Goal: Find specific page/section: Find specific page/section

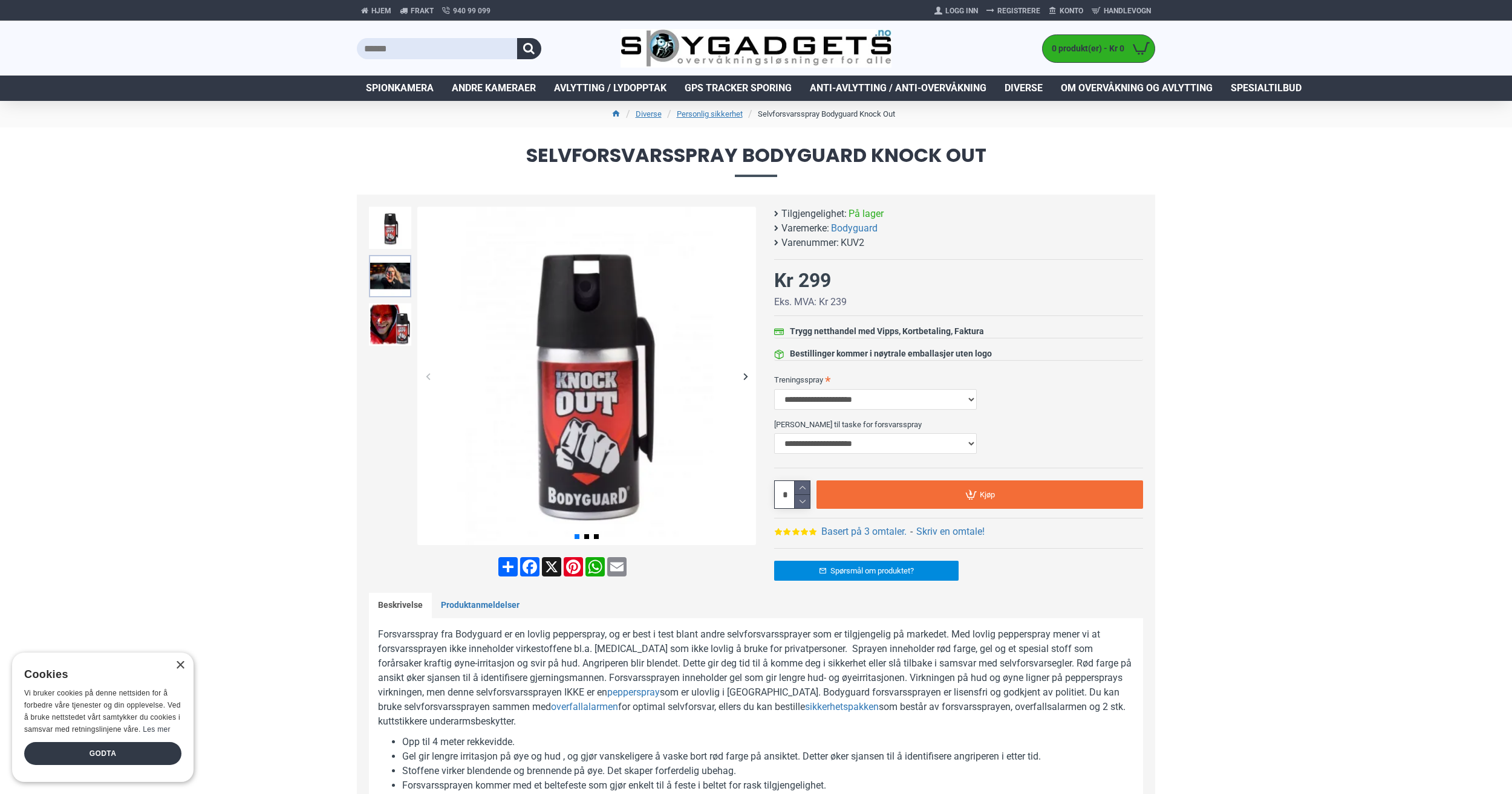
click at [390, 270] on img at bounding box center [390, 276] width 42 height 42
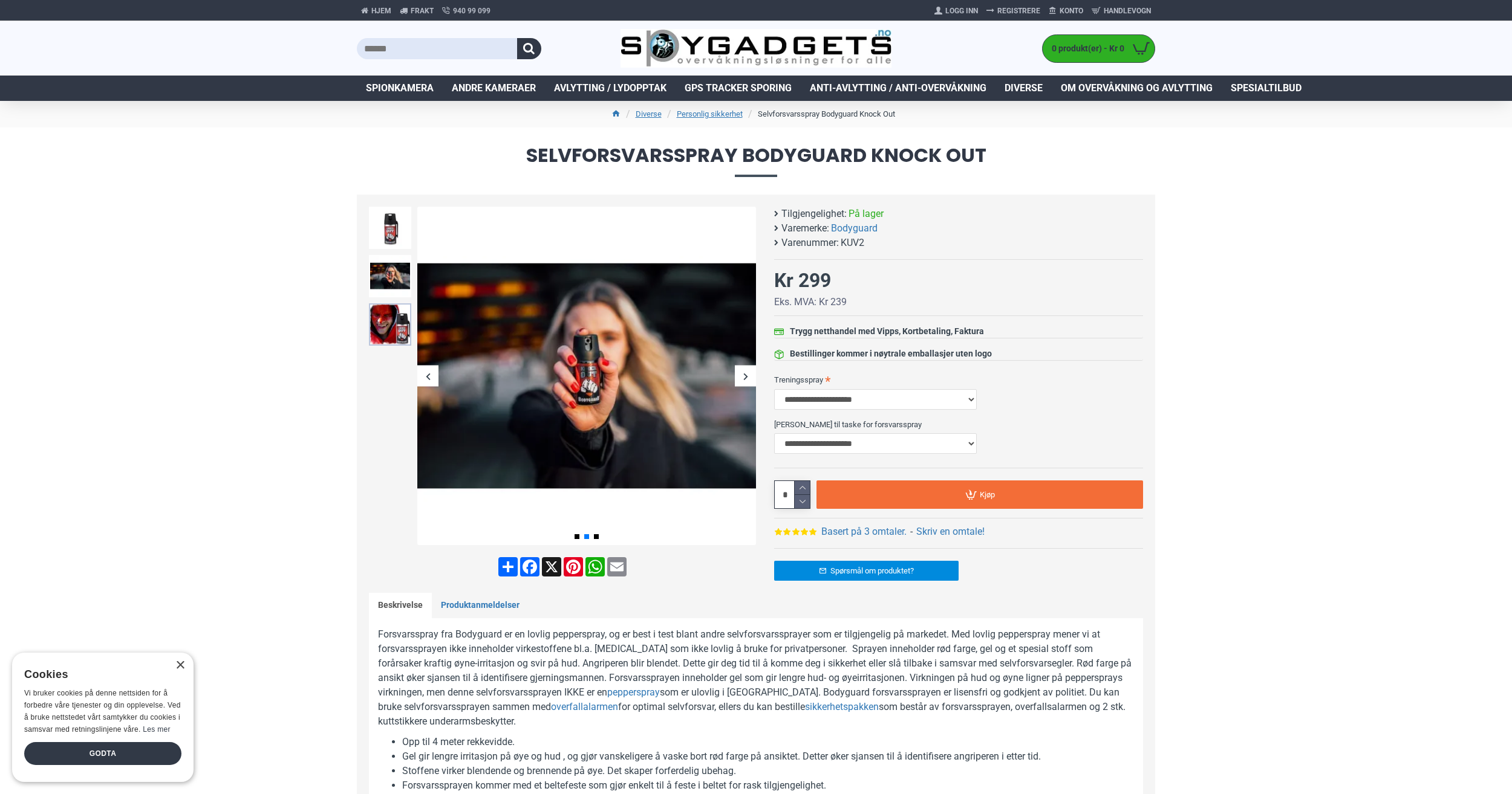
click at [386, 305] on img at bounding box center [390, 324] width 42 height 42
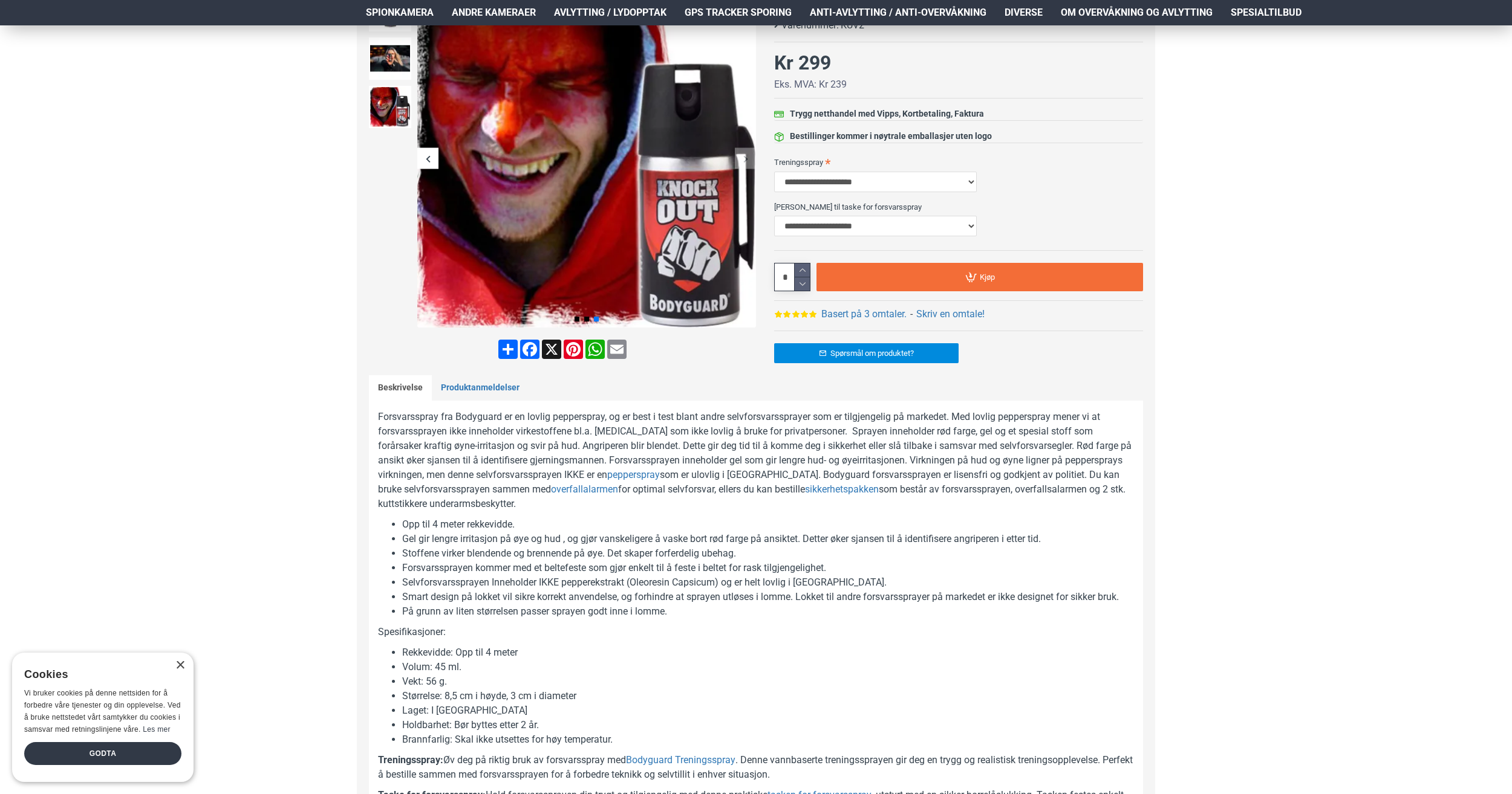
scroll to position [242, 0]
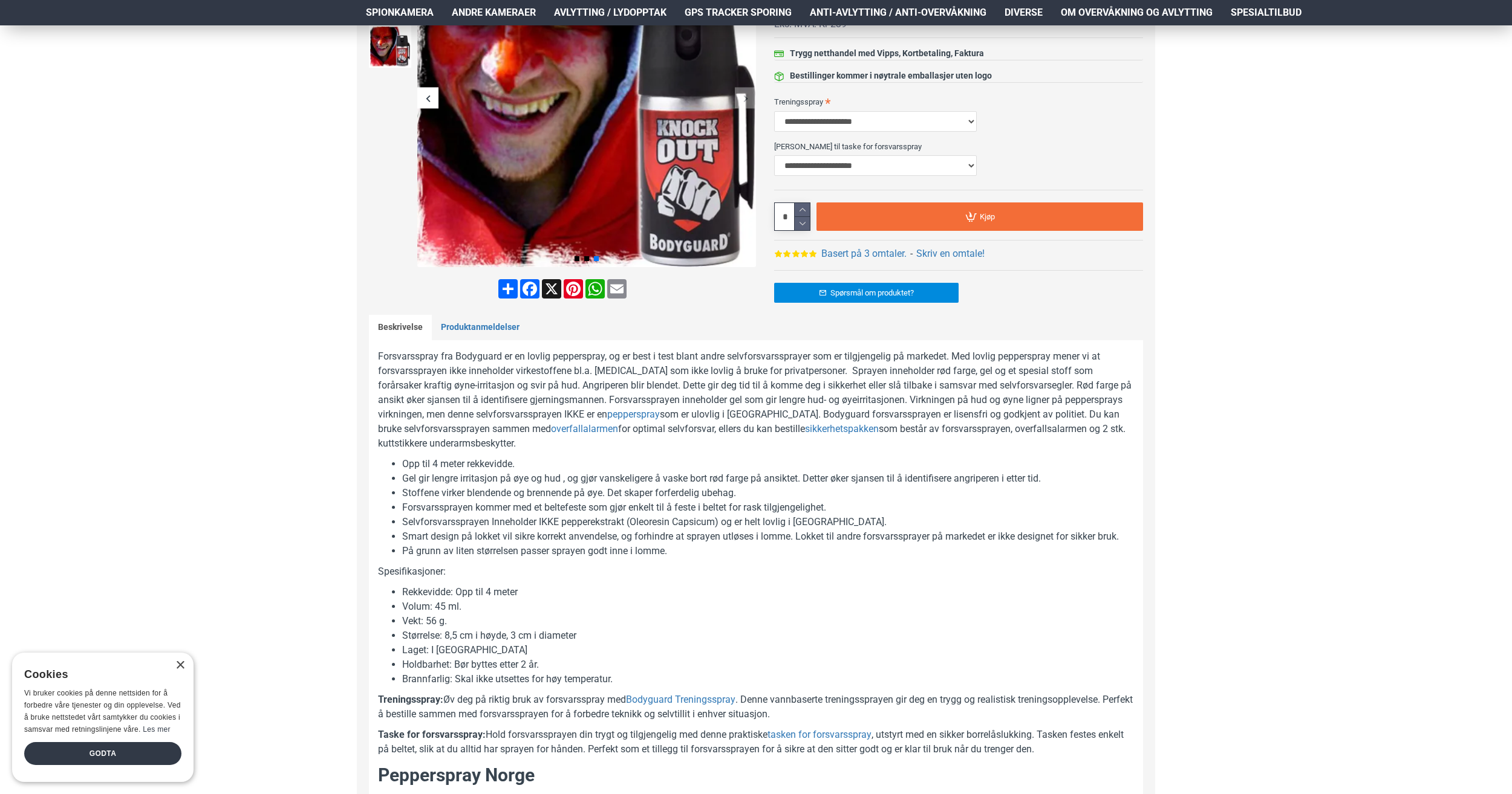
scroll to position [363, 0]
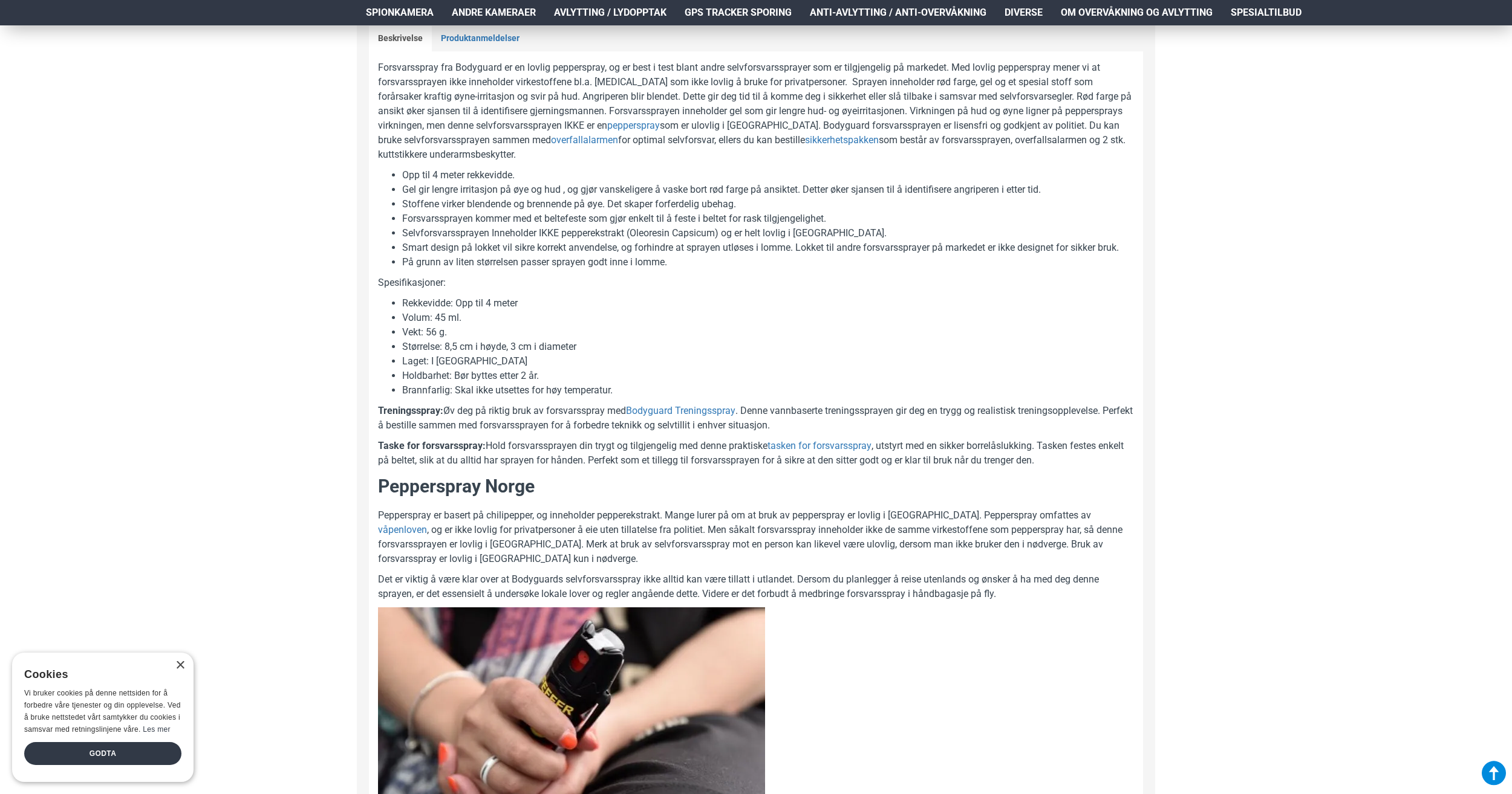
scroll to position [665, 0]
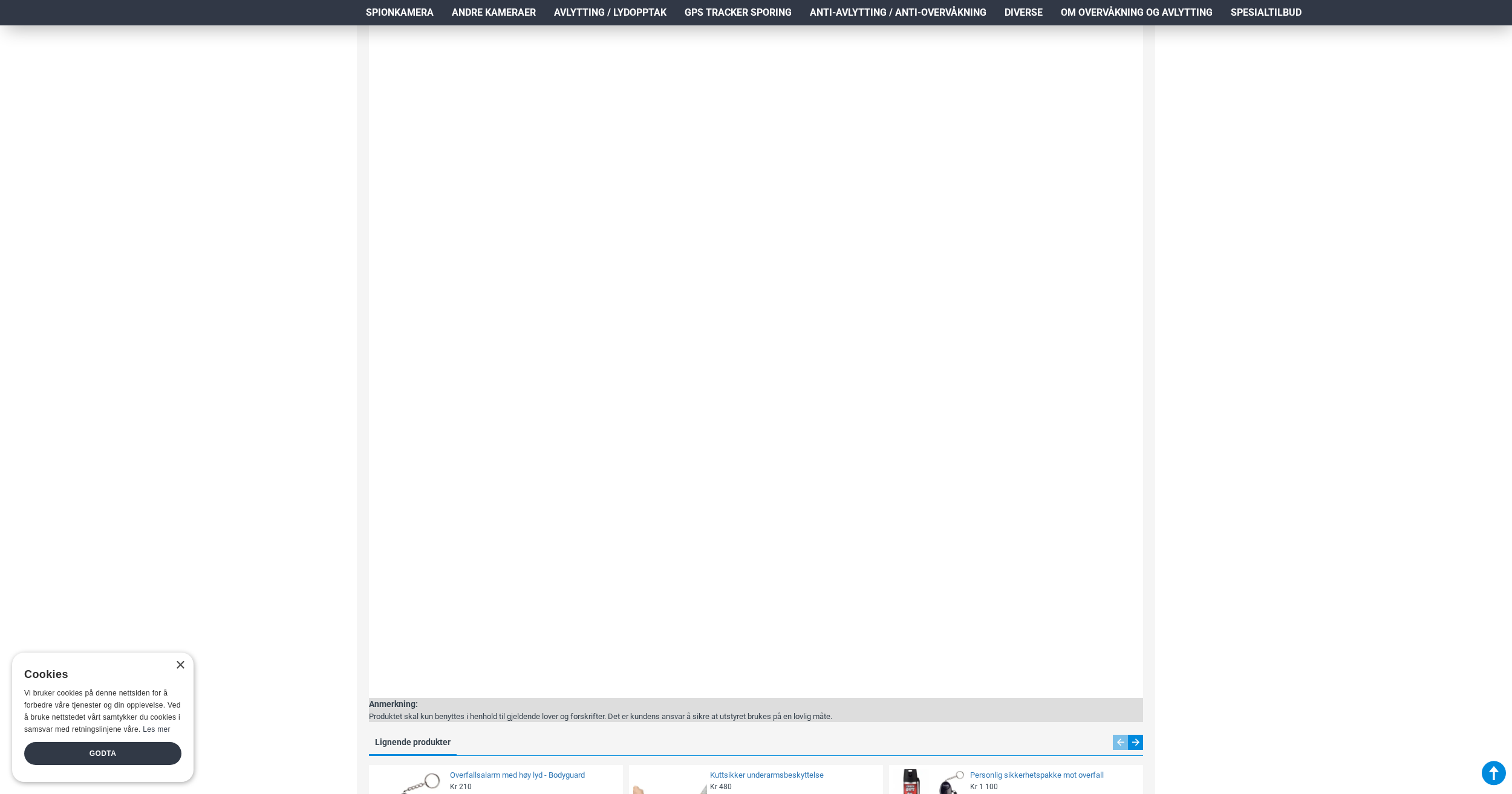
scroll to position [1632, 0]
drag, startPoint x: 283, startPoint y: 466, endPoint x: 292, endPoint y: 460, distance: 10.8
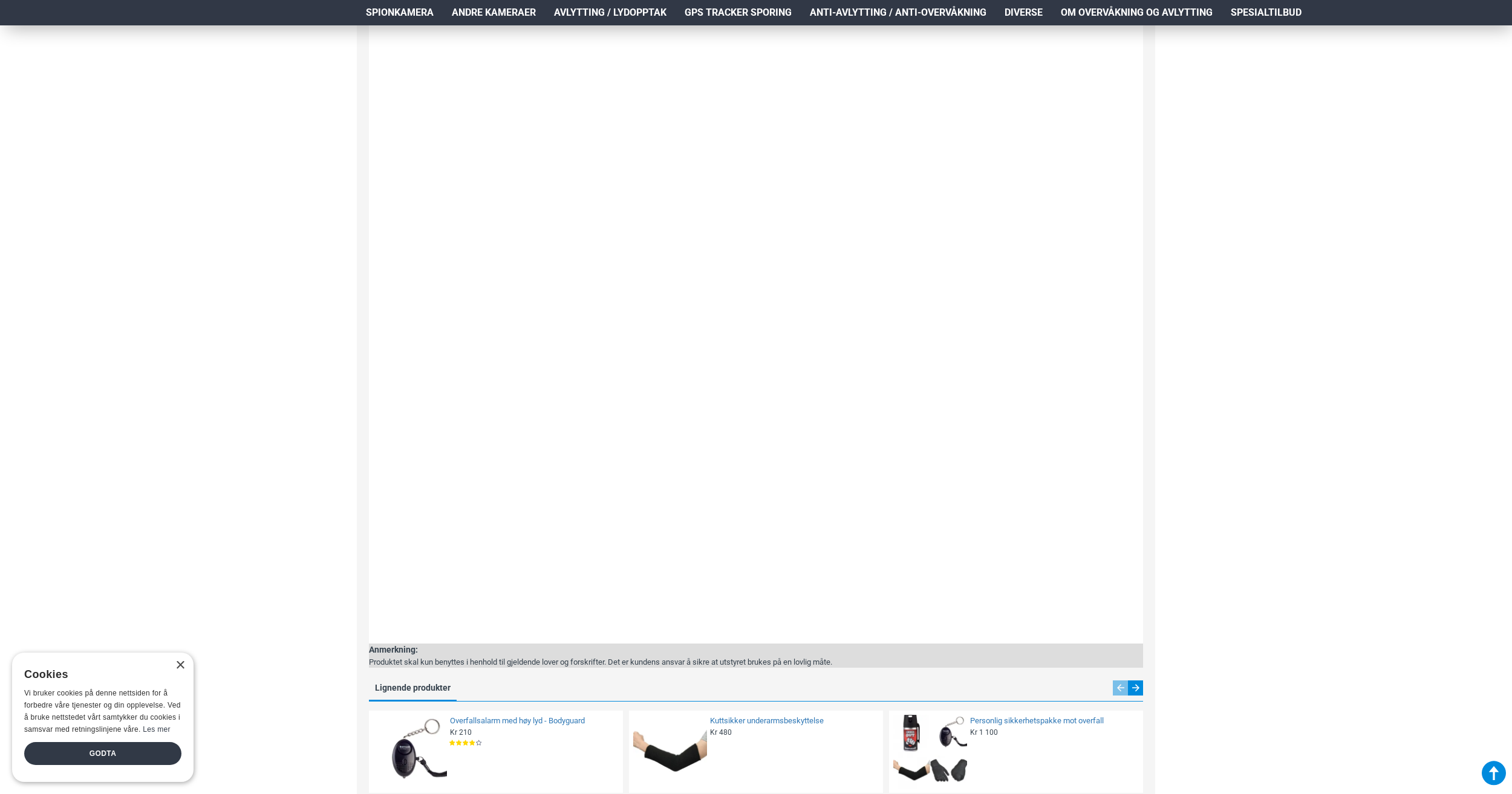
scroll to position [1693, 0]
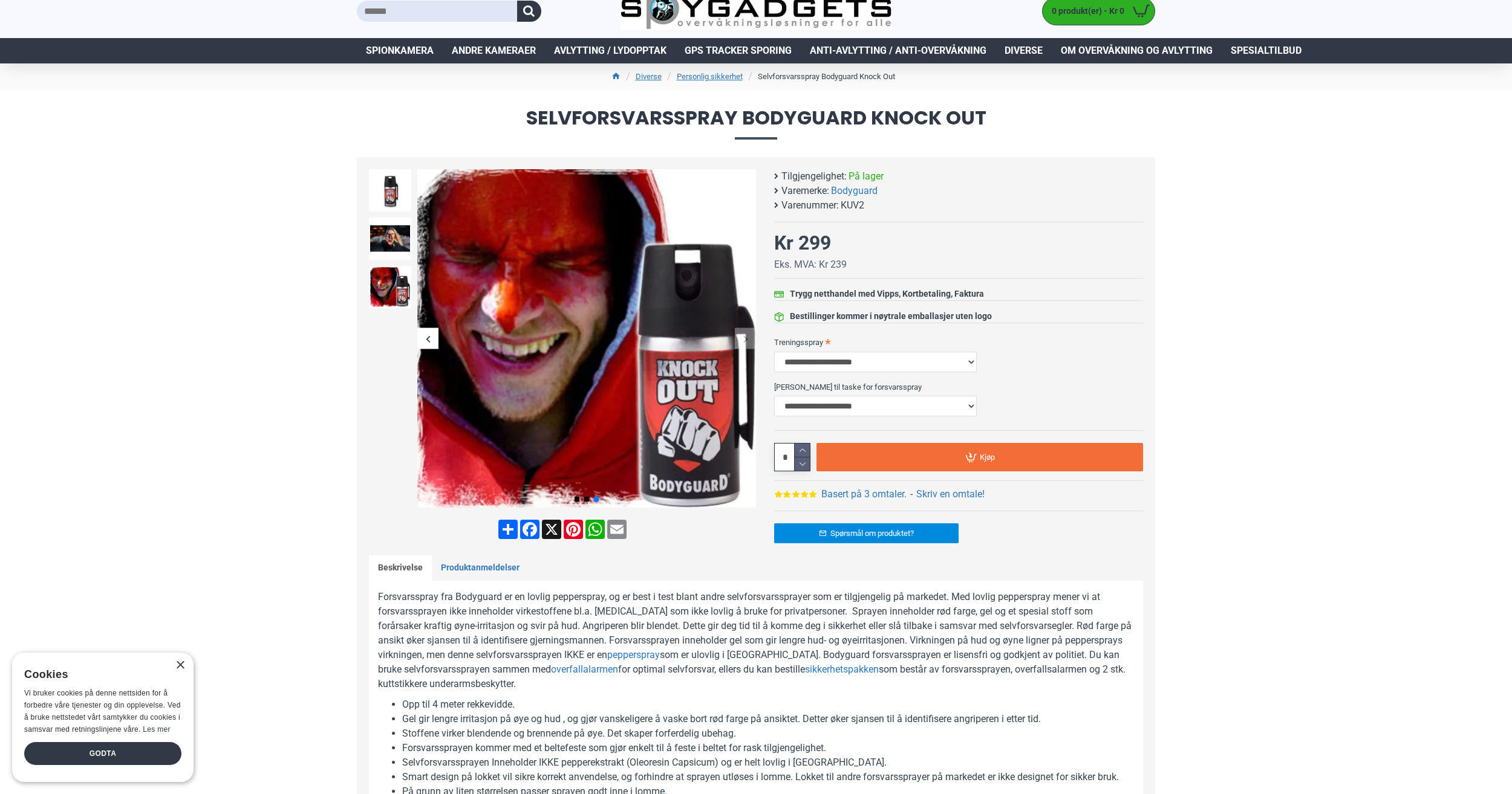
scroll to position [0, 0]
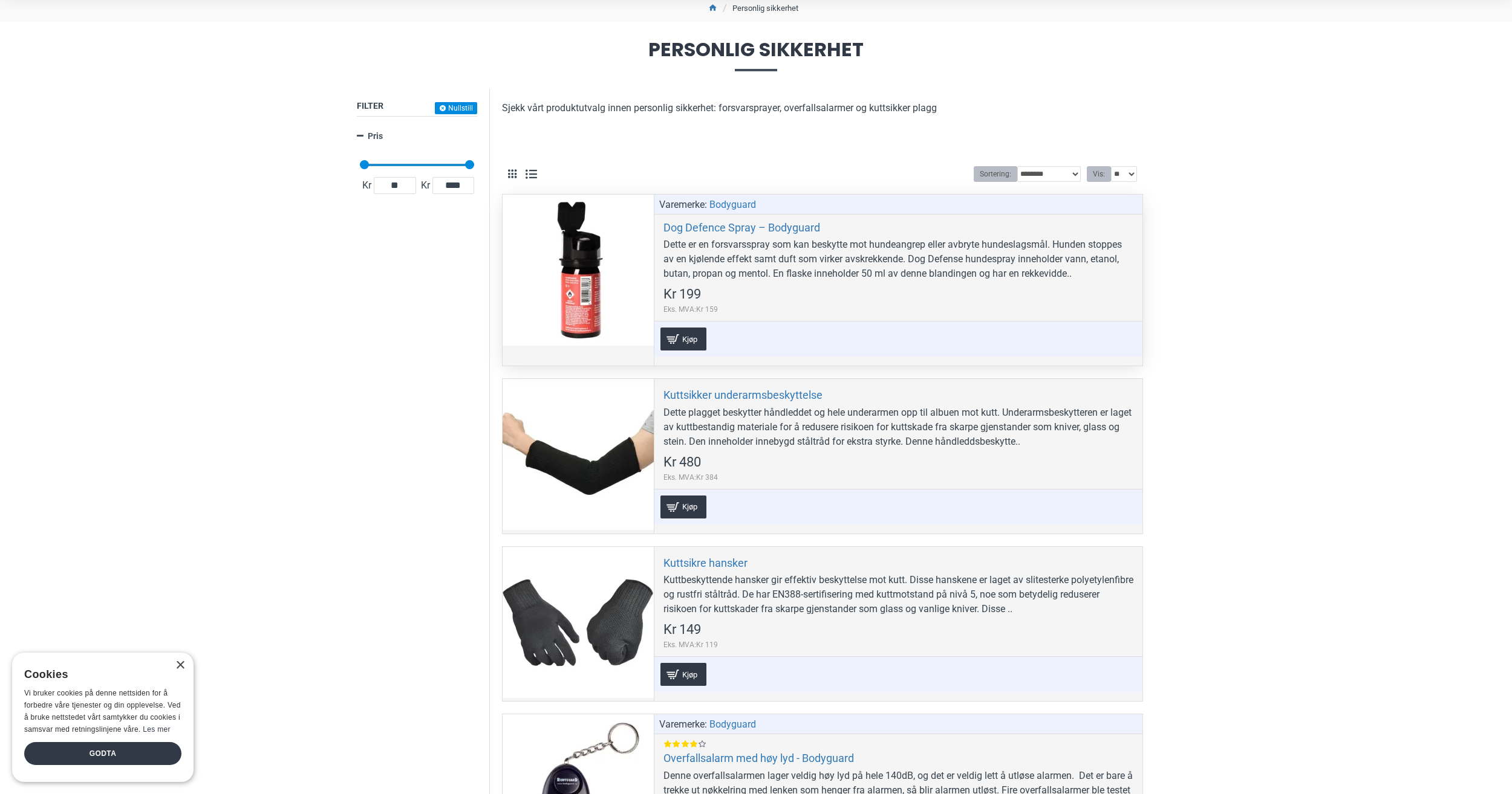
scroll to position [121, 0]
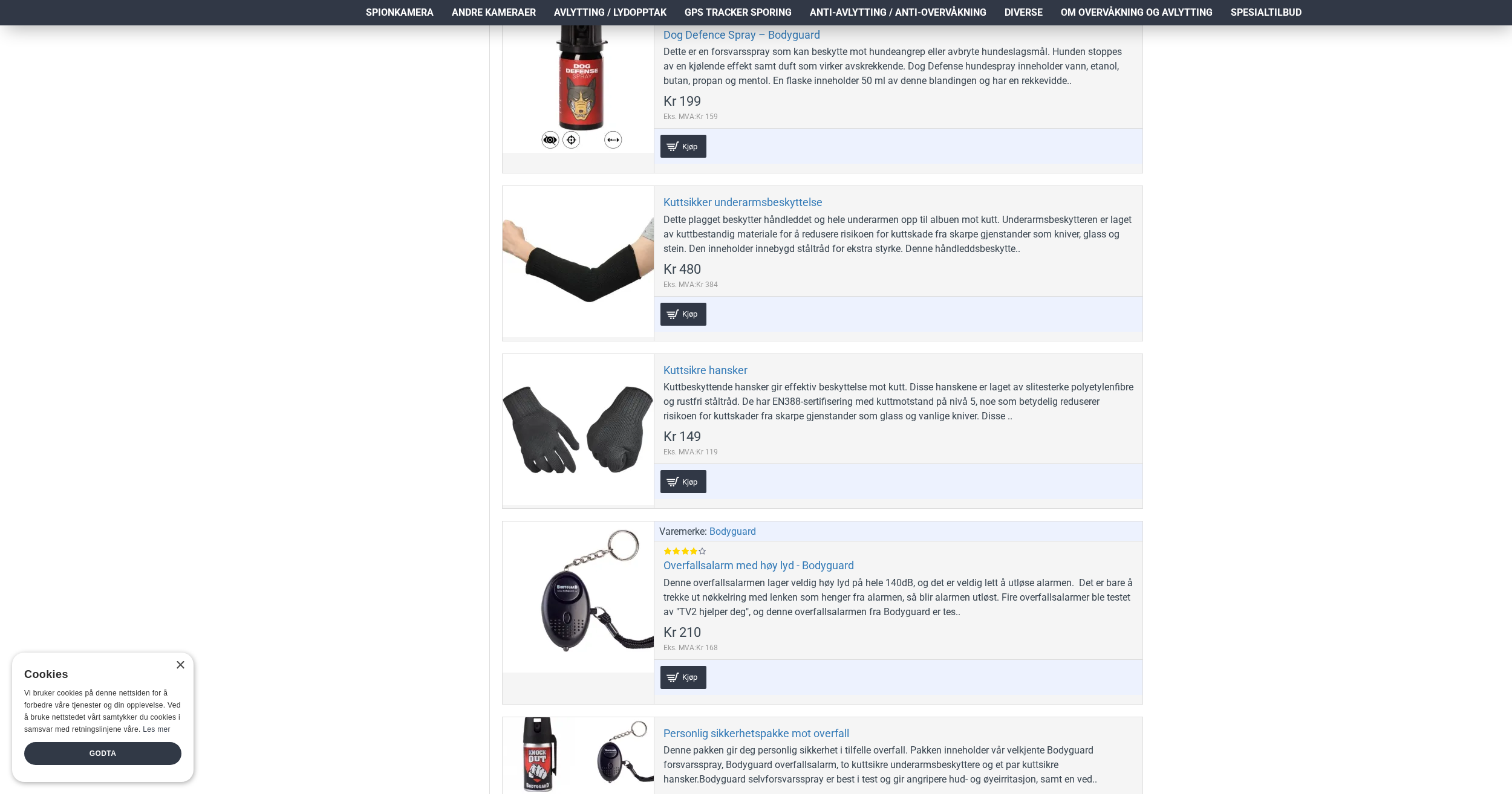
scroll to position [303, 0]
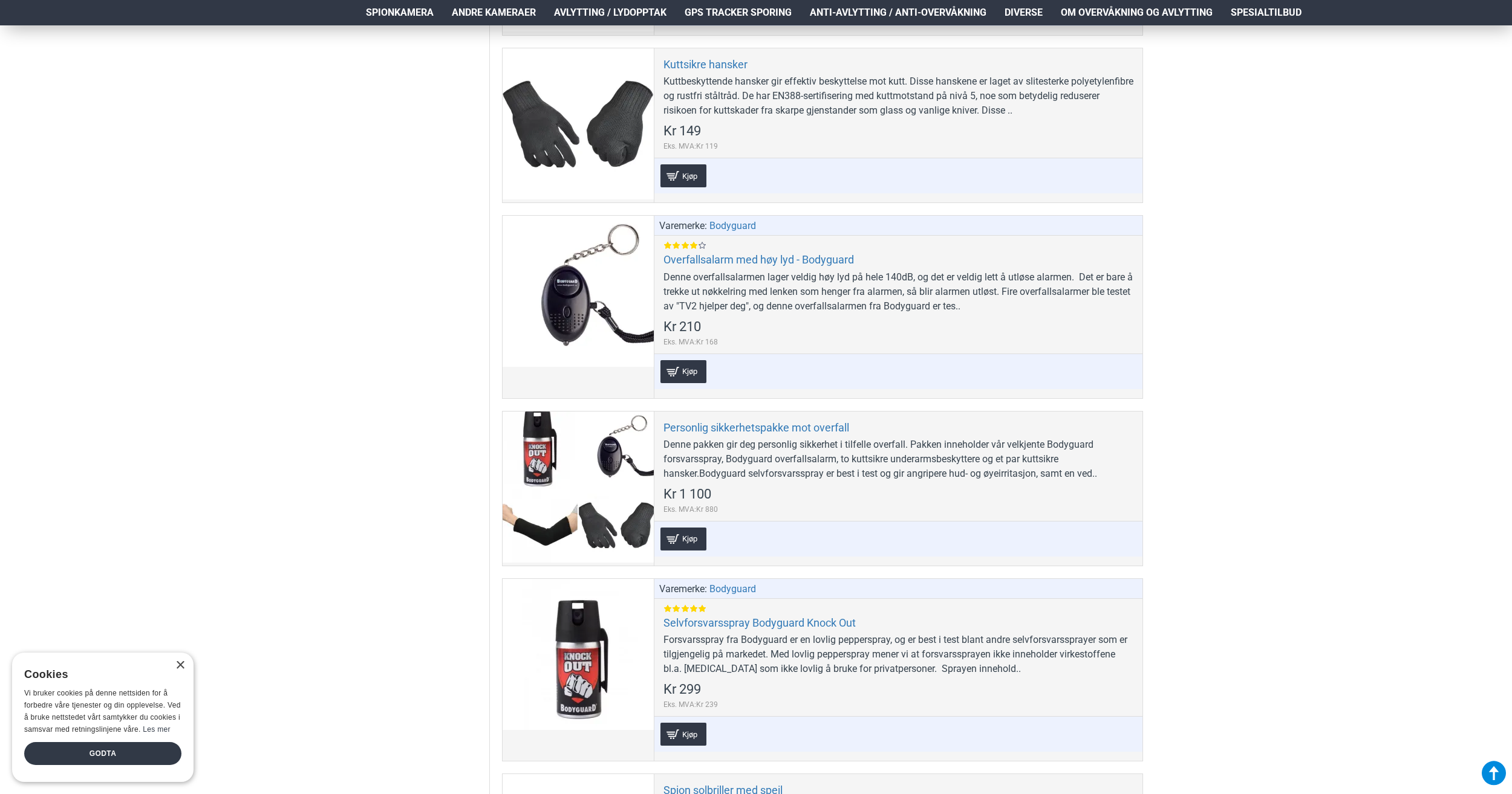
click at [1313, 370] on div "Hjem Frakt 940 99 099 [GEOGRAPHIC_DATA] Registrere Konto Handlevogn 0 0 produkt…" at bounding box center [756, 619] width 1512 height 2397
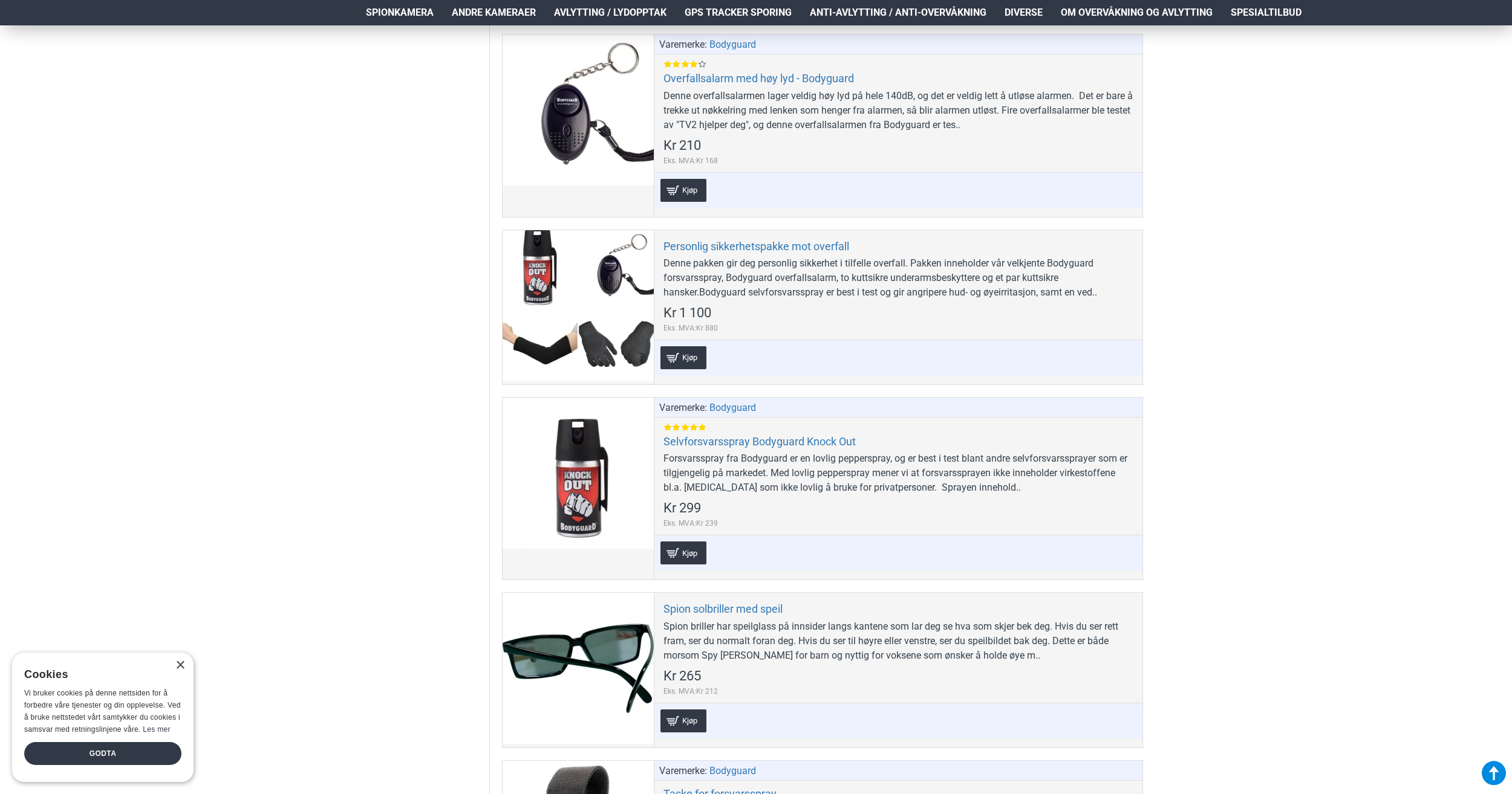
click at [1322, 356] on div "Hjem Frakt 940 99 099 [GEOGRAPHIC_DATA] Registrere Konto Handlevogn 0 0 produkt…" at bounding box center [756, 438] width 1512 height 2397
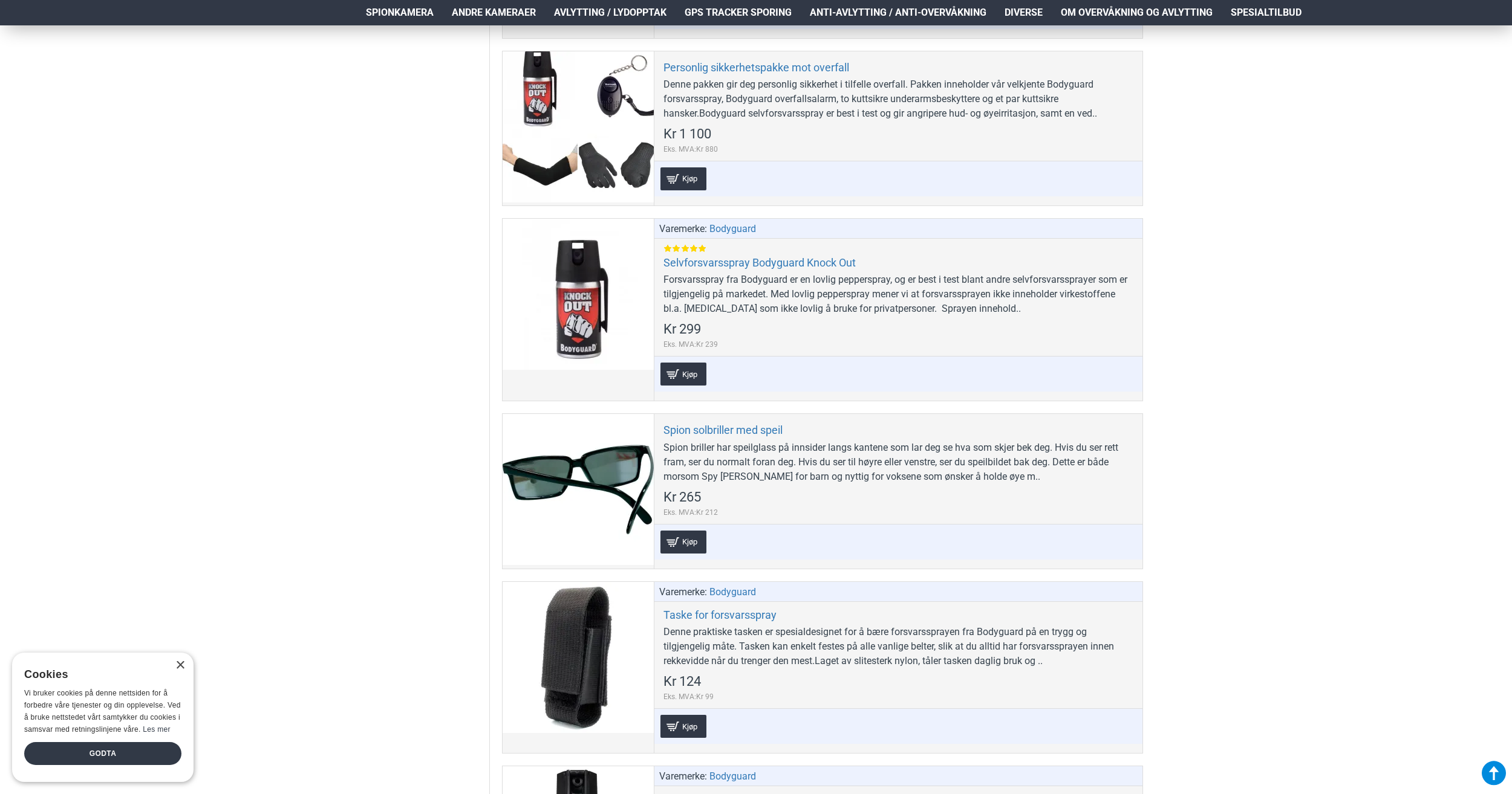
scroll to position [967, 0]
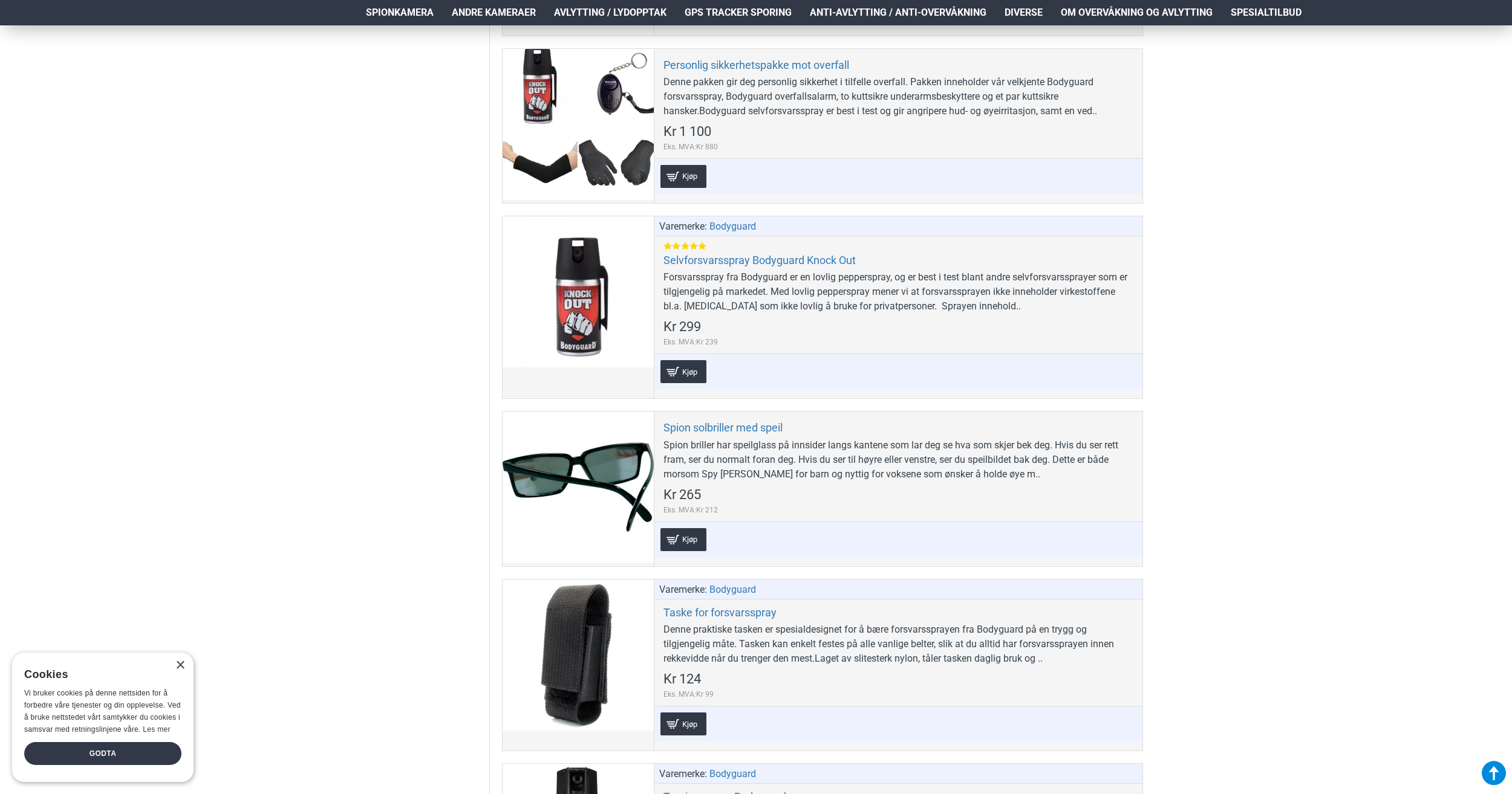
click at [1316, 351] on div "Hjem Frakt 940 99 099 [GEOGRAPHIC_DATA] Registrere Konto Handlevogn 0 0 produkt…" at bounding box center [756, 257] width 1512 height 2397
click at [1307, 339] on div "Hjem Frakt 940 99 099 [GEOGRAPHIC_DATA] Registrere Konto Handlevogn 0 0 produkt…" at bounding box center [756, 257] width 1512 height 2397
click at [1297, 334] on div "Hjem Frakt 940 99 099 [GEOGRAPHIC_DATA] Registrere Konto Handlevogn 0 0 produkt…" at bounding box center [756, 257] width 1512 height 2397
click at [1292, 333] on div "Hjem Frakt 940 99 099 [GEOGRAPHIC_DATA] Registrere Konto Handlevogn 0 0 produkt…" at bounding box center [756, 257] width 1512 height 2397
click at [1296, 325] on div "Hjem Frakt 940 99 099 [GEOGRAPHIC_DATA] Registrere Konto Handlevogn 0 0 produkt…" at bounding box center [756, 257] width 1512 height 2397
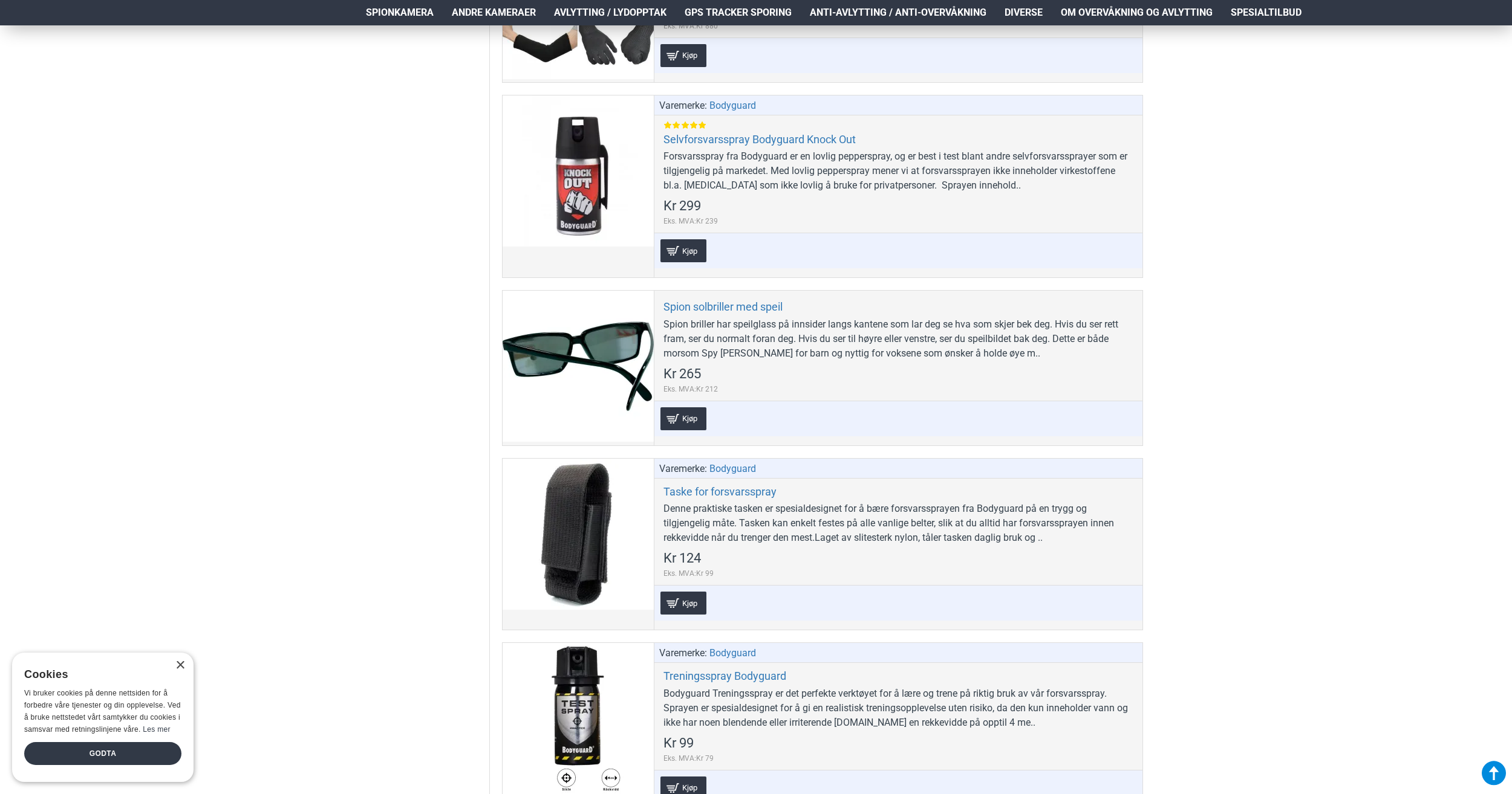
click at [1262, 336] on div "Hjem Frakt 940 99 099 [GEOGRAPHIC_DATA] Registrere Konto Handlevogn 0 0 produkt…" at bounding box center [756, 136] width 1512 height 2397
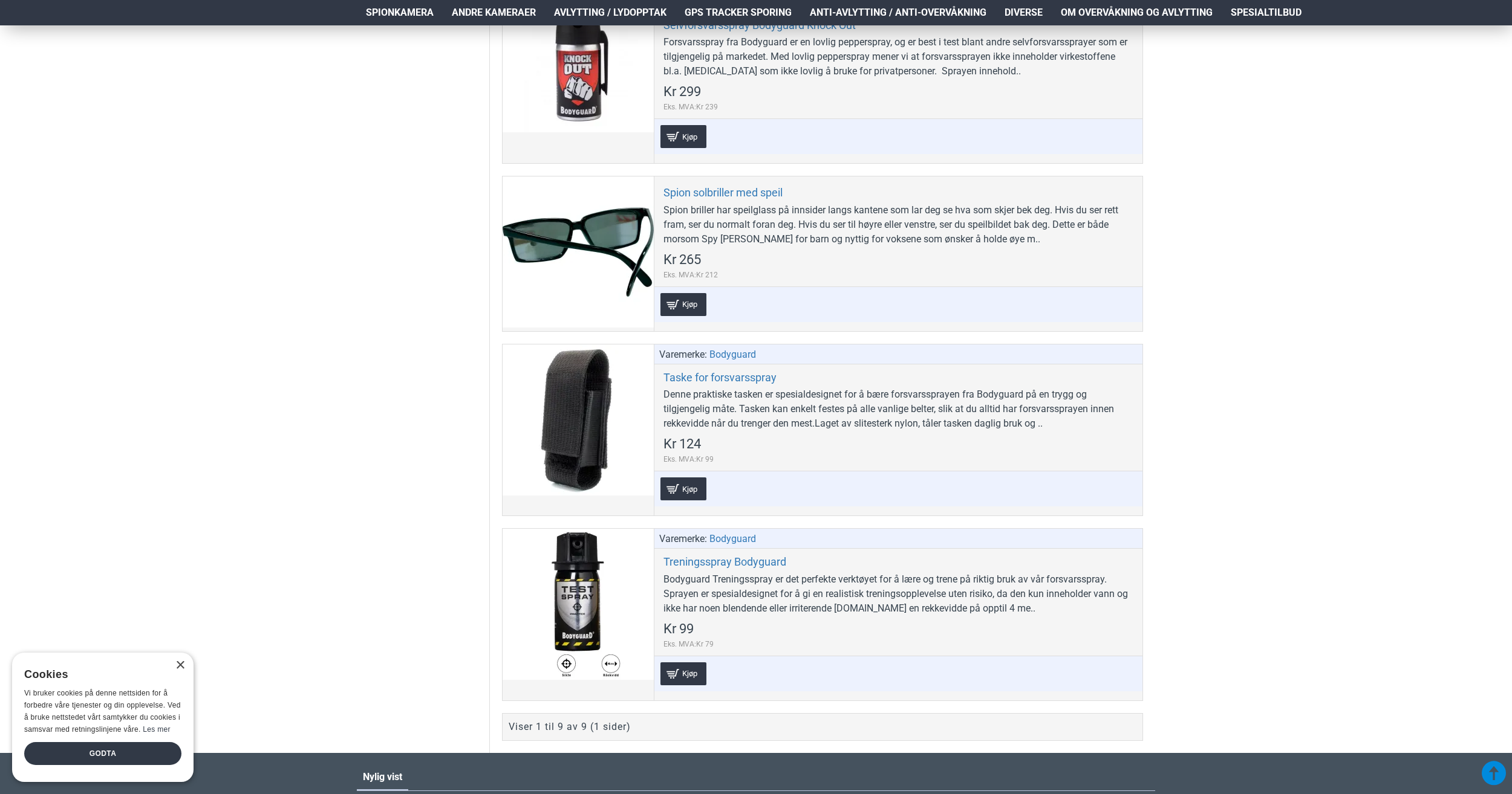
scroll to position [1330, 0]
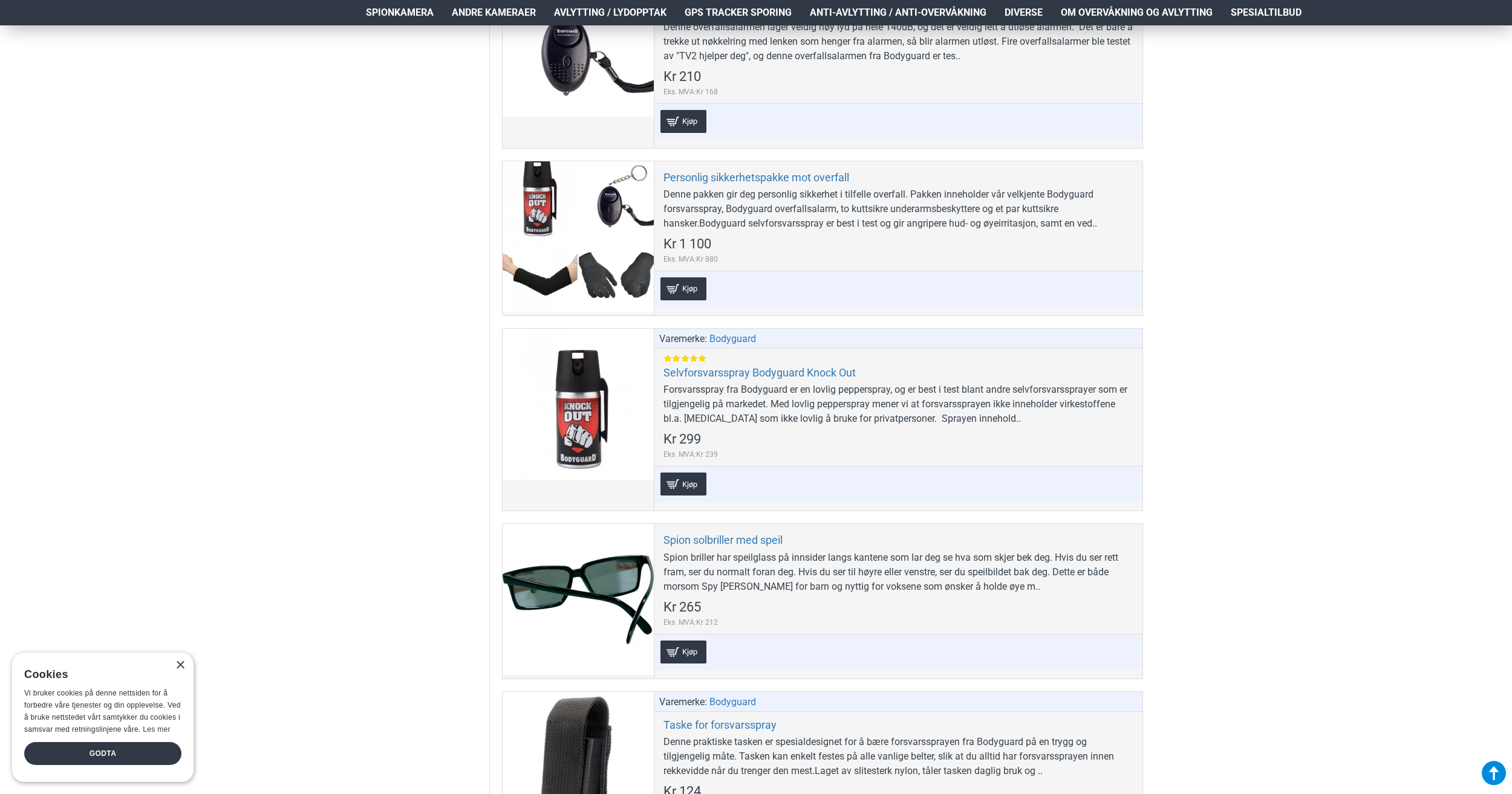
scroll to position [846, 0]
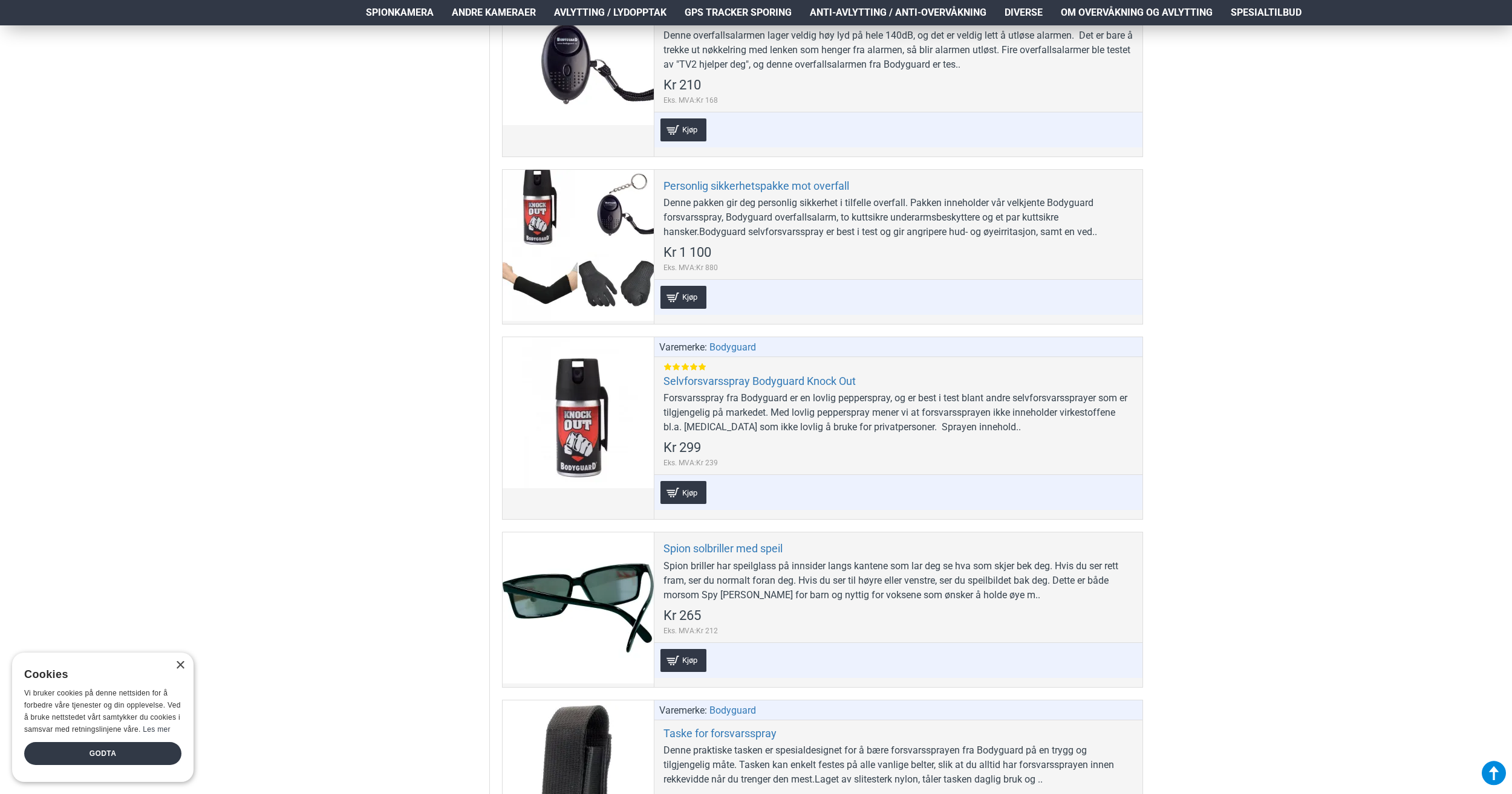
click at [1226, 331] on div "Hjem Frakt 940 99 099 [GEOGRAPHIC_DATA] Registrere Konto Handlevogn 0 0 produkt…" at bounding box center [756, 378] width 1512 height 2397
click at [1233, 333] on div "Hjem Frakt 940 99 099 [GEOGRAPHIC_DATA] Registrere Konto Handlevogn 0 0 produkt…" at bounding box center [756, 378] width 1512 height 2397
click at [1237, 313] on div "Hjem Frakt 940 99 099 [GEOGRAPHIC_DATA] Registrere Konto Handlevogn 0 0 produkt…" at bounding box center [756, 378] width 1512 height 2397
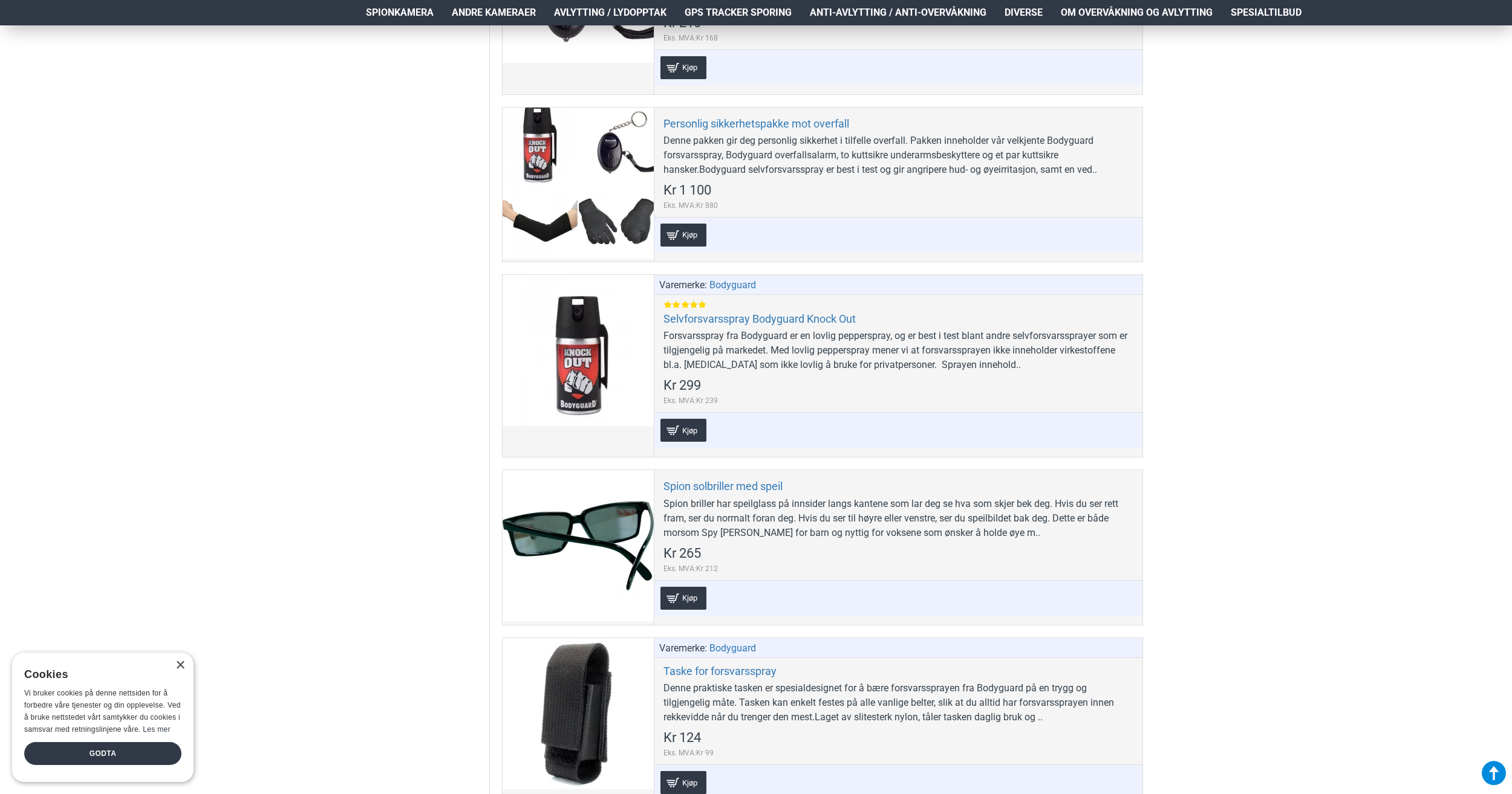
scroll to position [1088, 0]
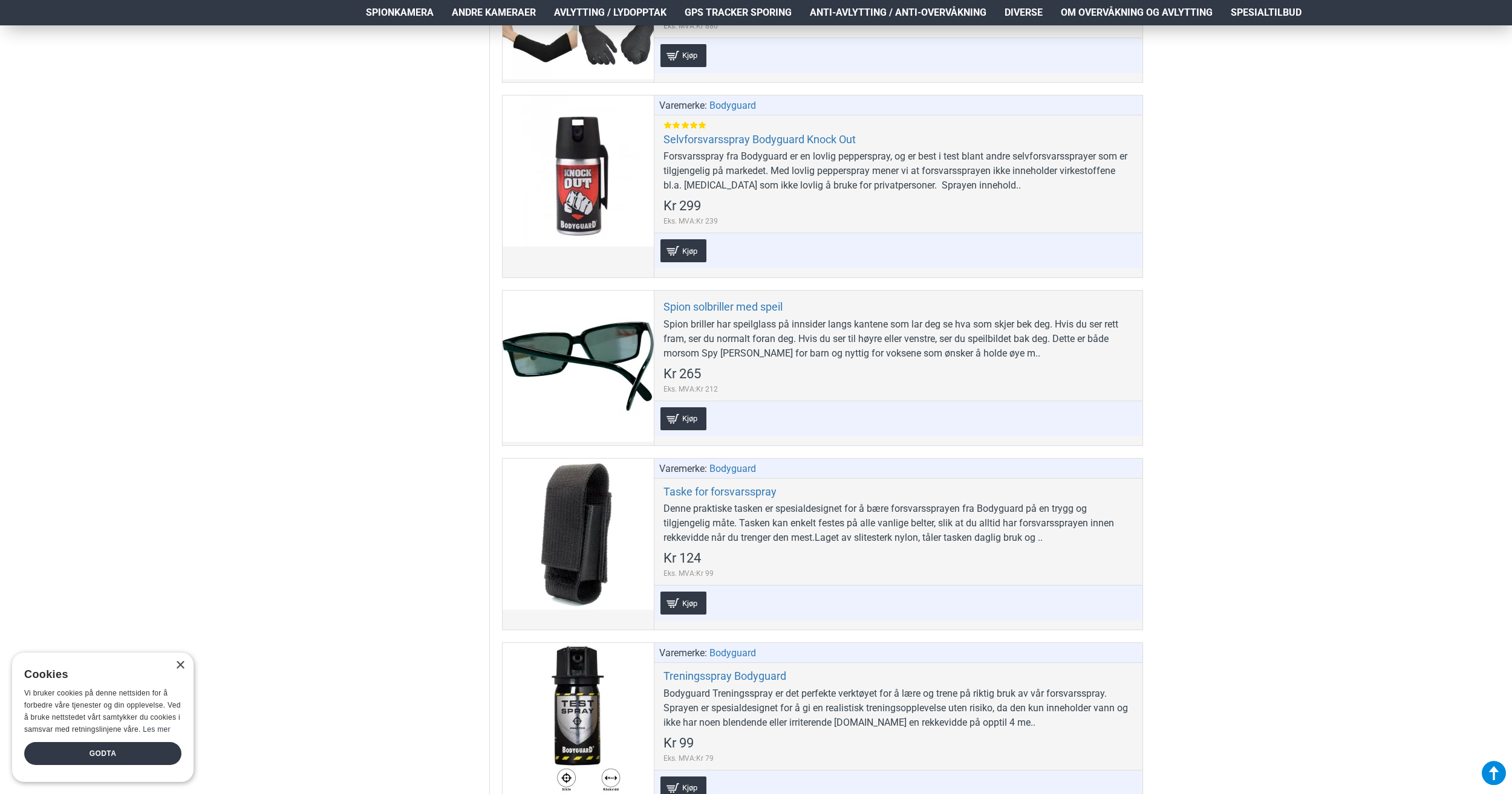
click at [1228, 322] on div "Hjem Frakt 940 99 099 [GEOGRAPHIC_DATA] Registrere Konto Handlevogn 0 0 produkt…" at bounding box center [756, 136] width 1512 height 2397
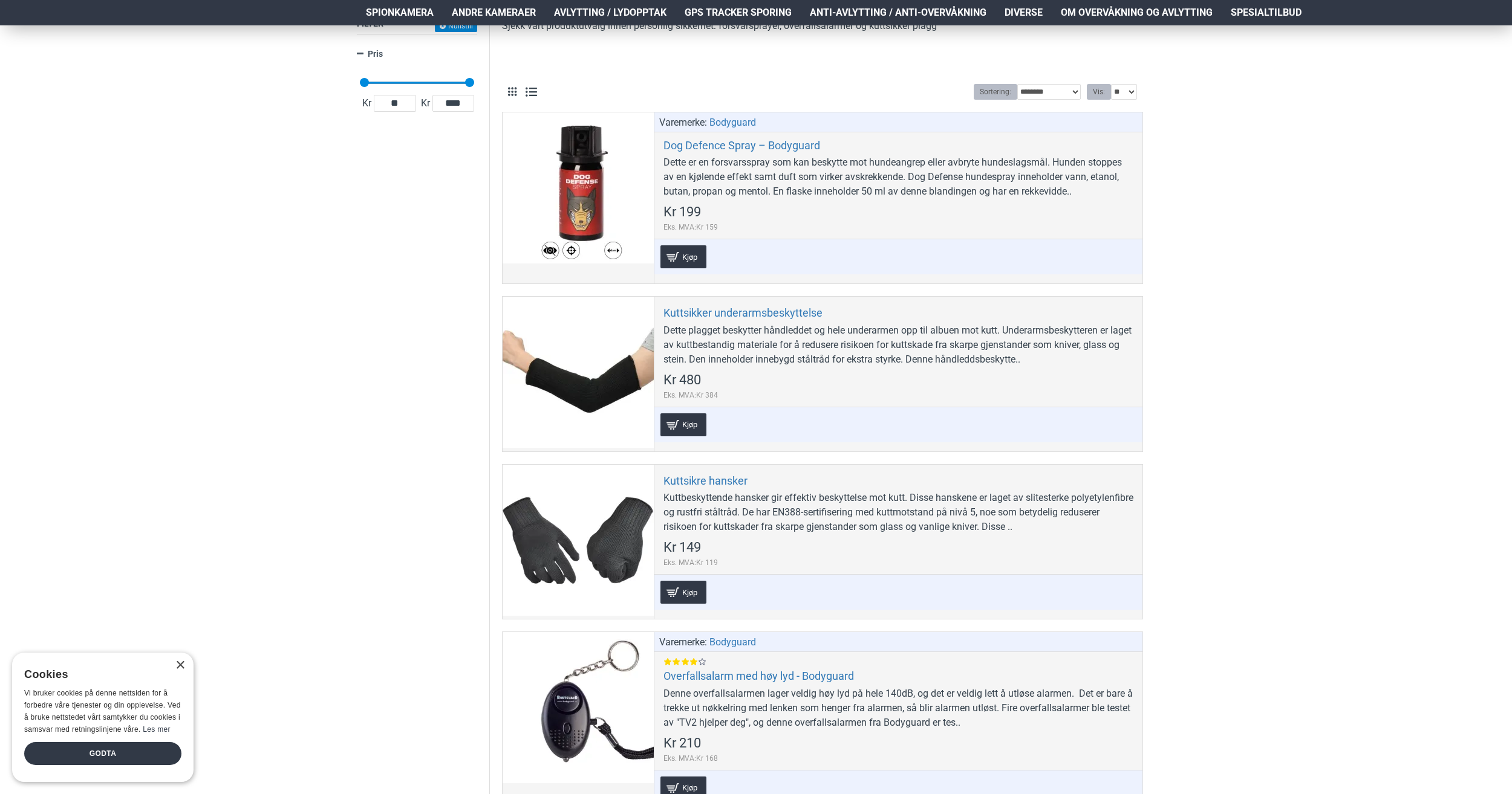
scroll to position [0, 0]
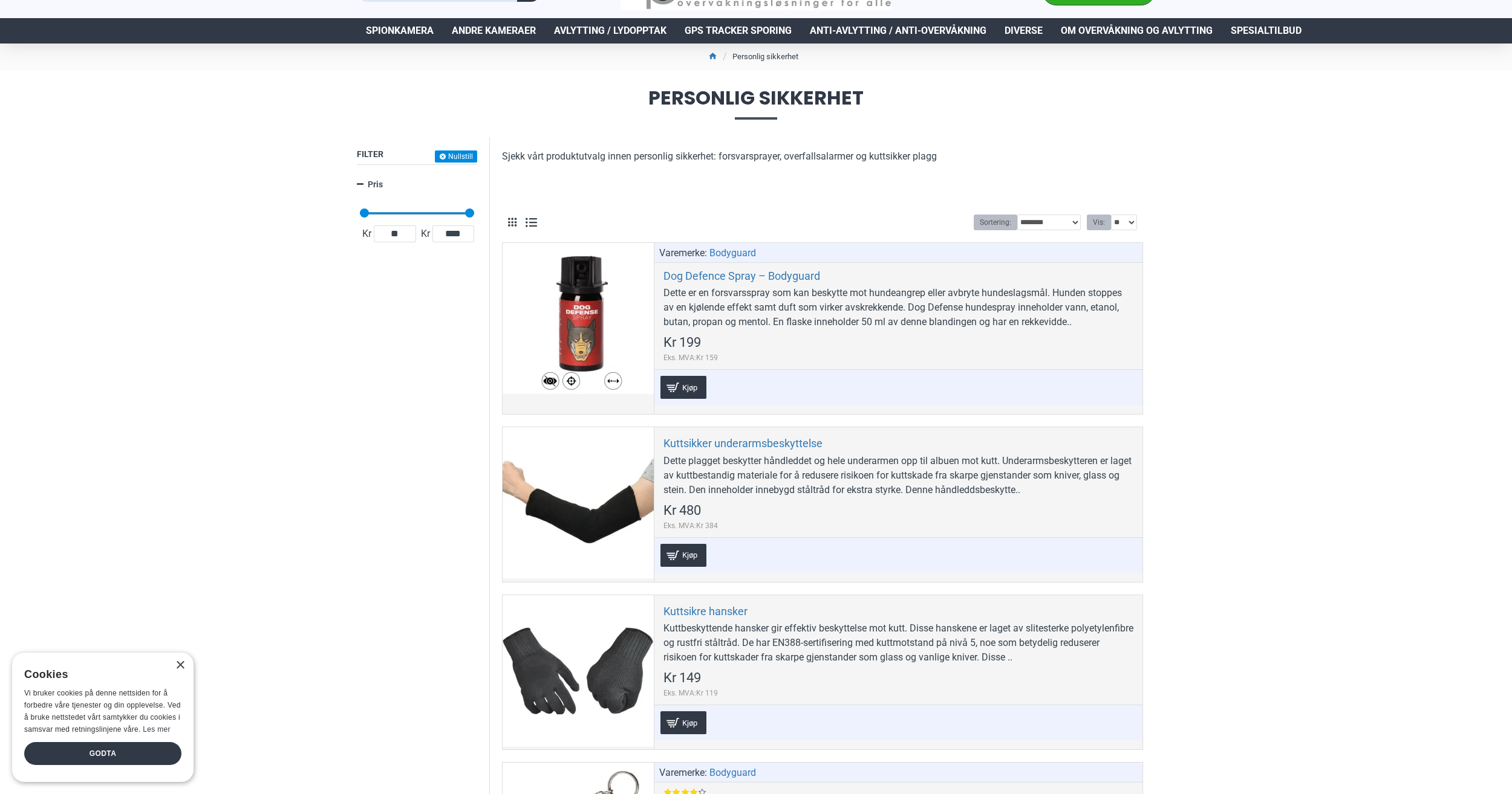
scroll to position [61, 0]
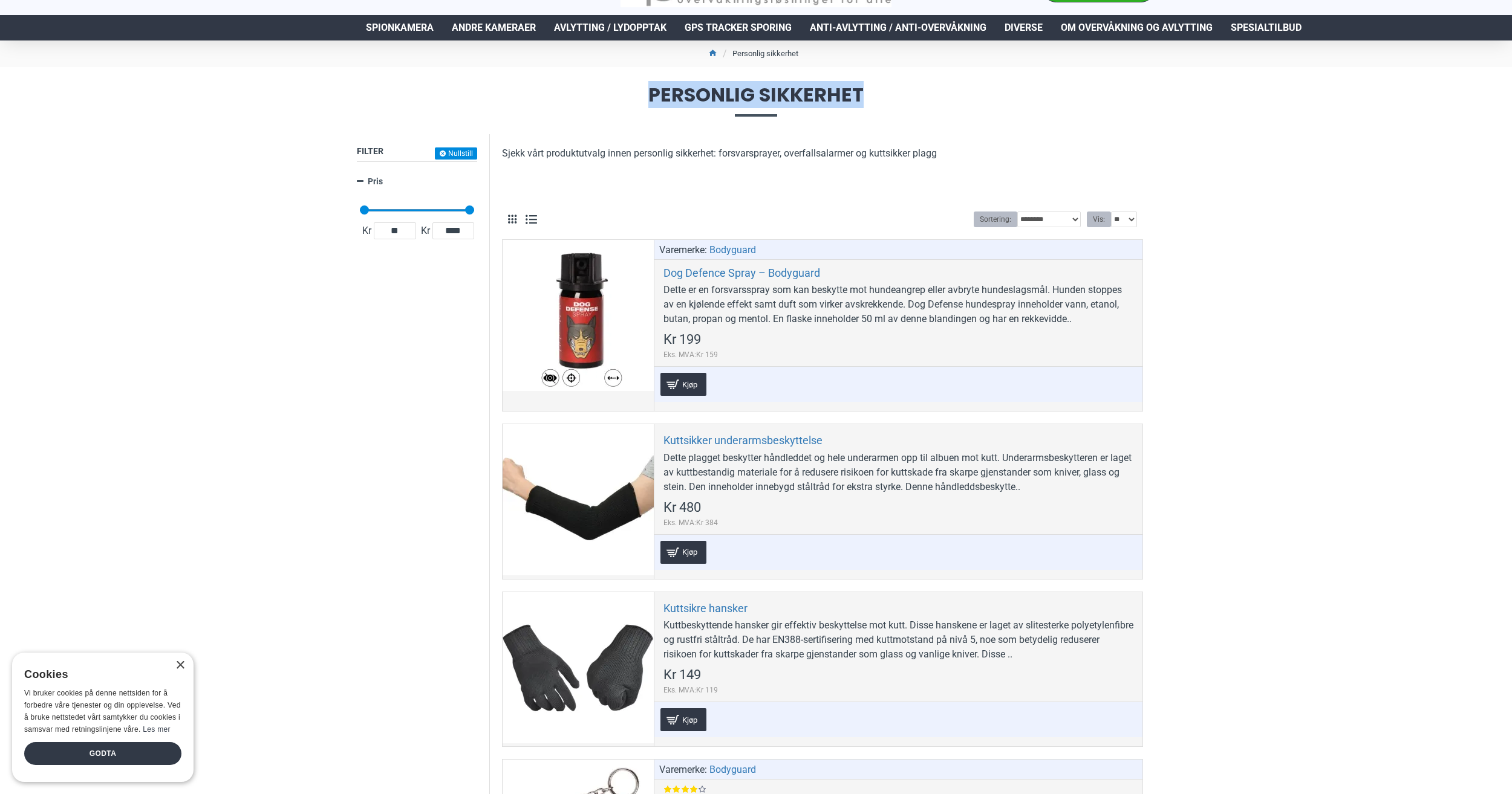
drag, startPoint x: 650, startPoint y: 92, endPoint x: 868, endPoint y: 100, distance: 218.1
click at [868, 100] on span "Personlig sikkerhet" at bounding box center [755, 101] width 798 height 31
drag, startPoint x: 868, startPoint y: 100, endPoint x: 849, endPoint y: 98, distance: 19.1
copy span "Personlig sikkerhet"
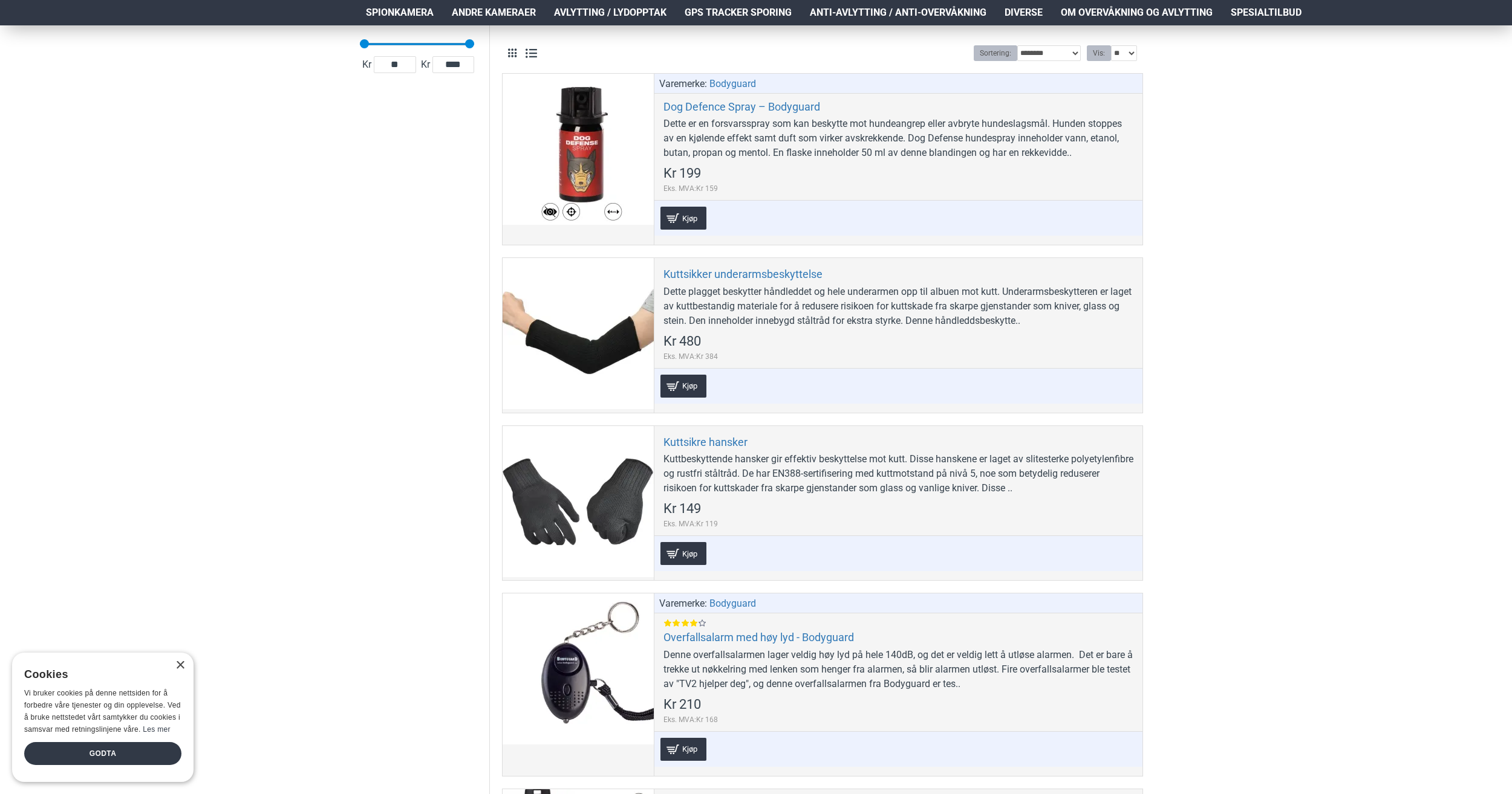
scroll to position [363, 0]
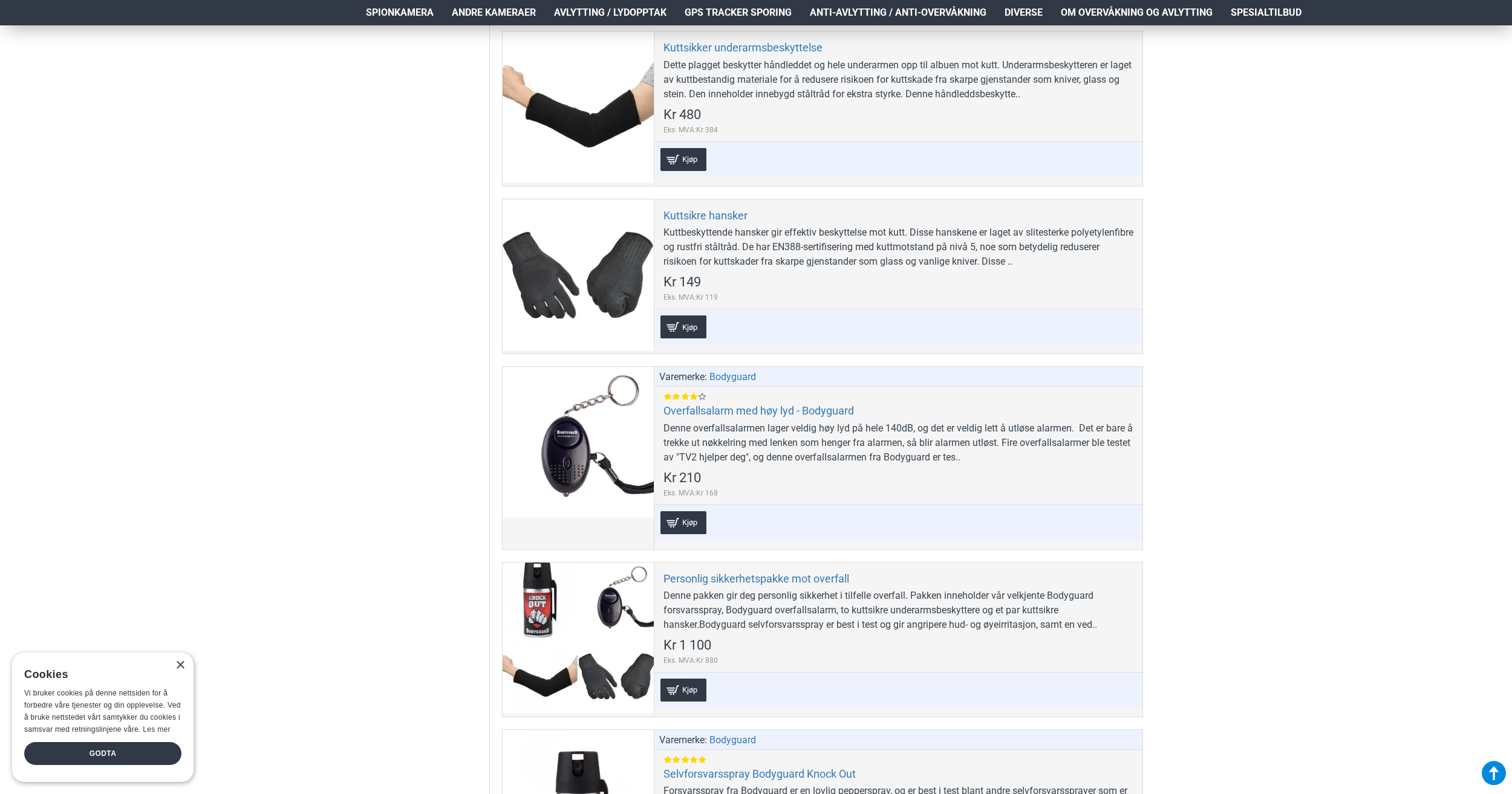
scroll to position [483, 0]
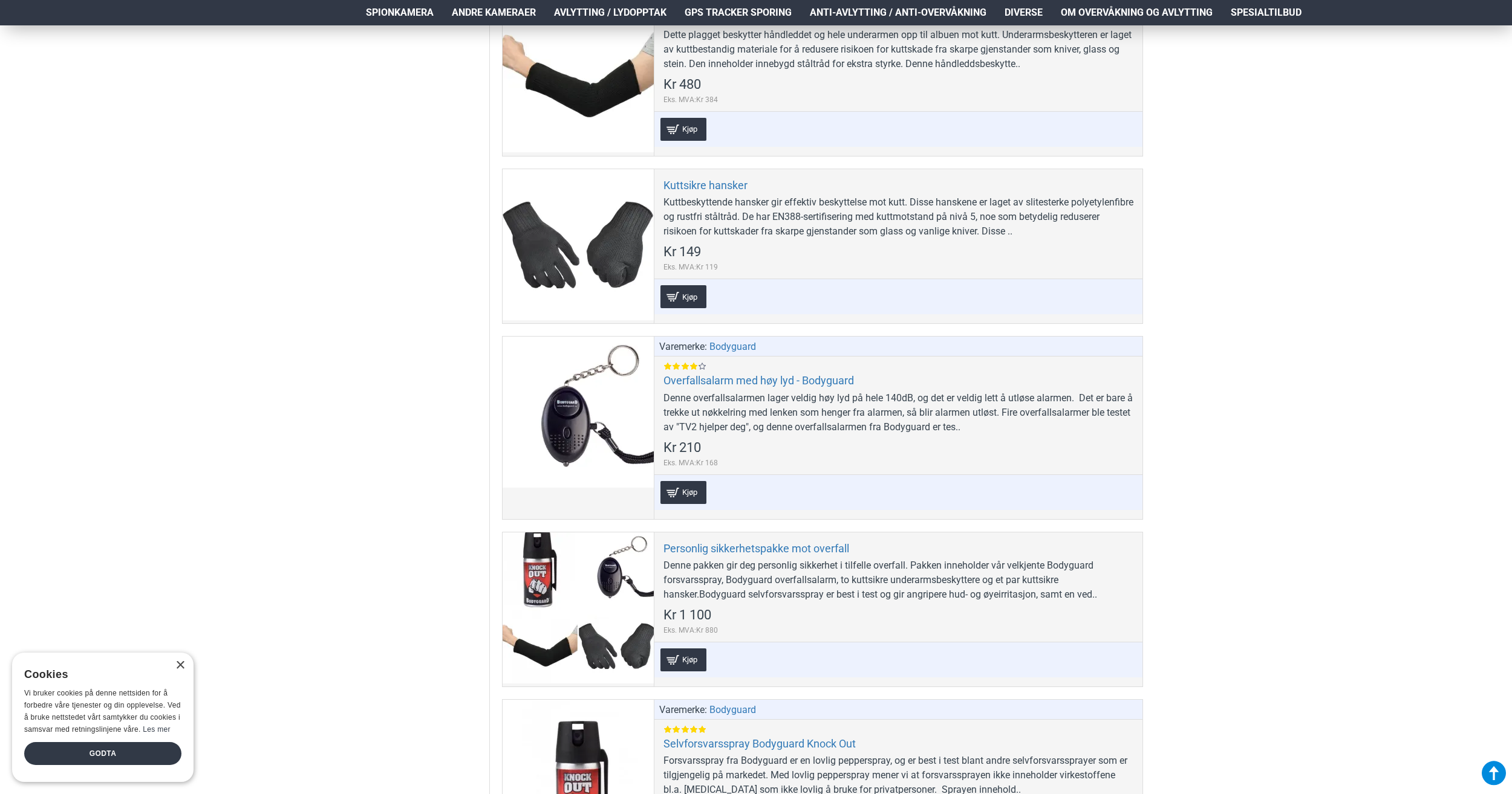
click at [357, 241] on aside "Filter Nullstill Pris Kr 98 Kr 1 100 Kr 98 Kr 1 100 Kr 98 — Kr 1 100 ******* Kr…" at bounding box center [423, 591] width 133 height 1761
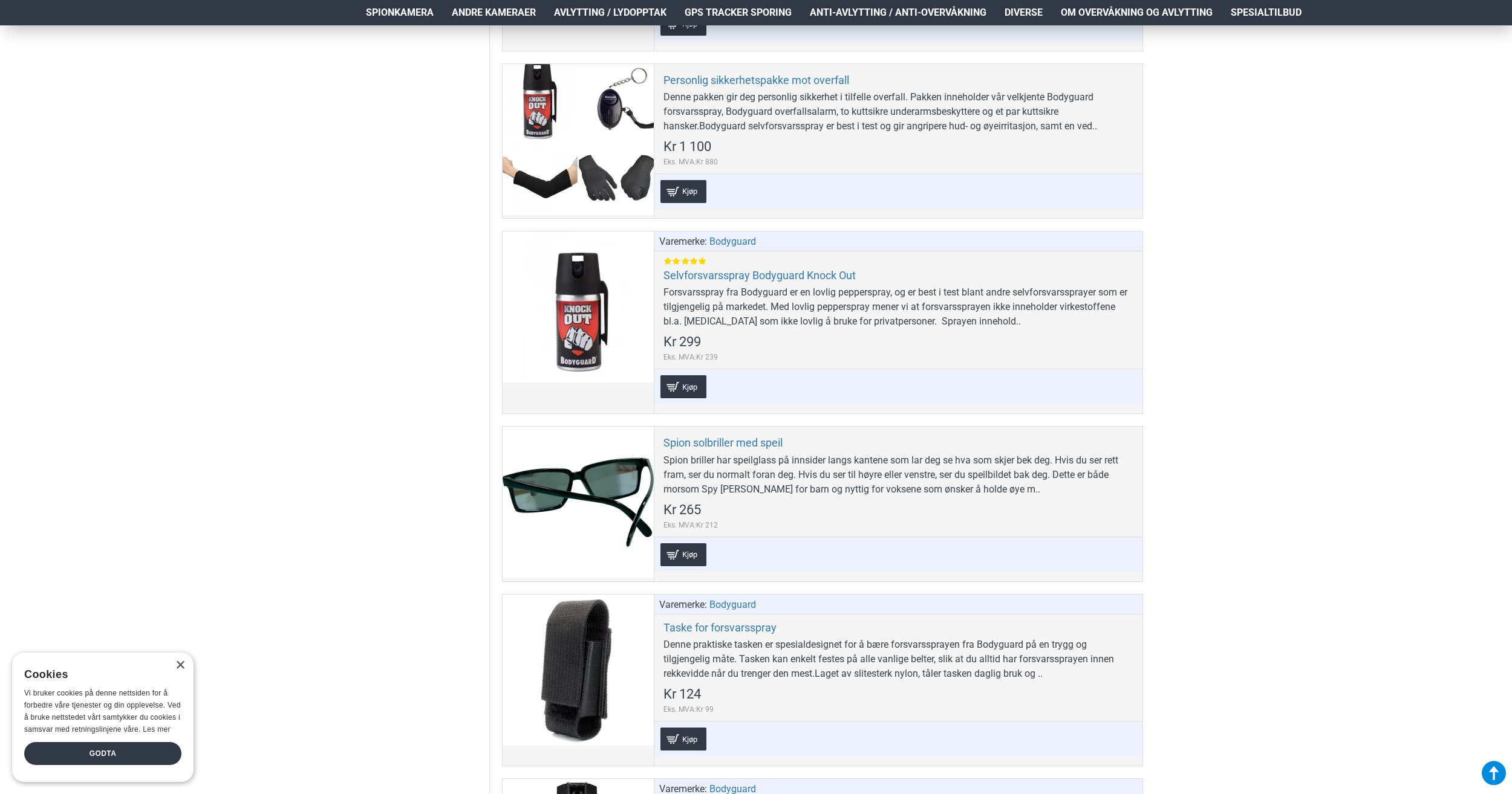
scroll to position [1148, 0]
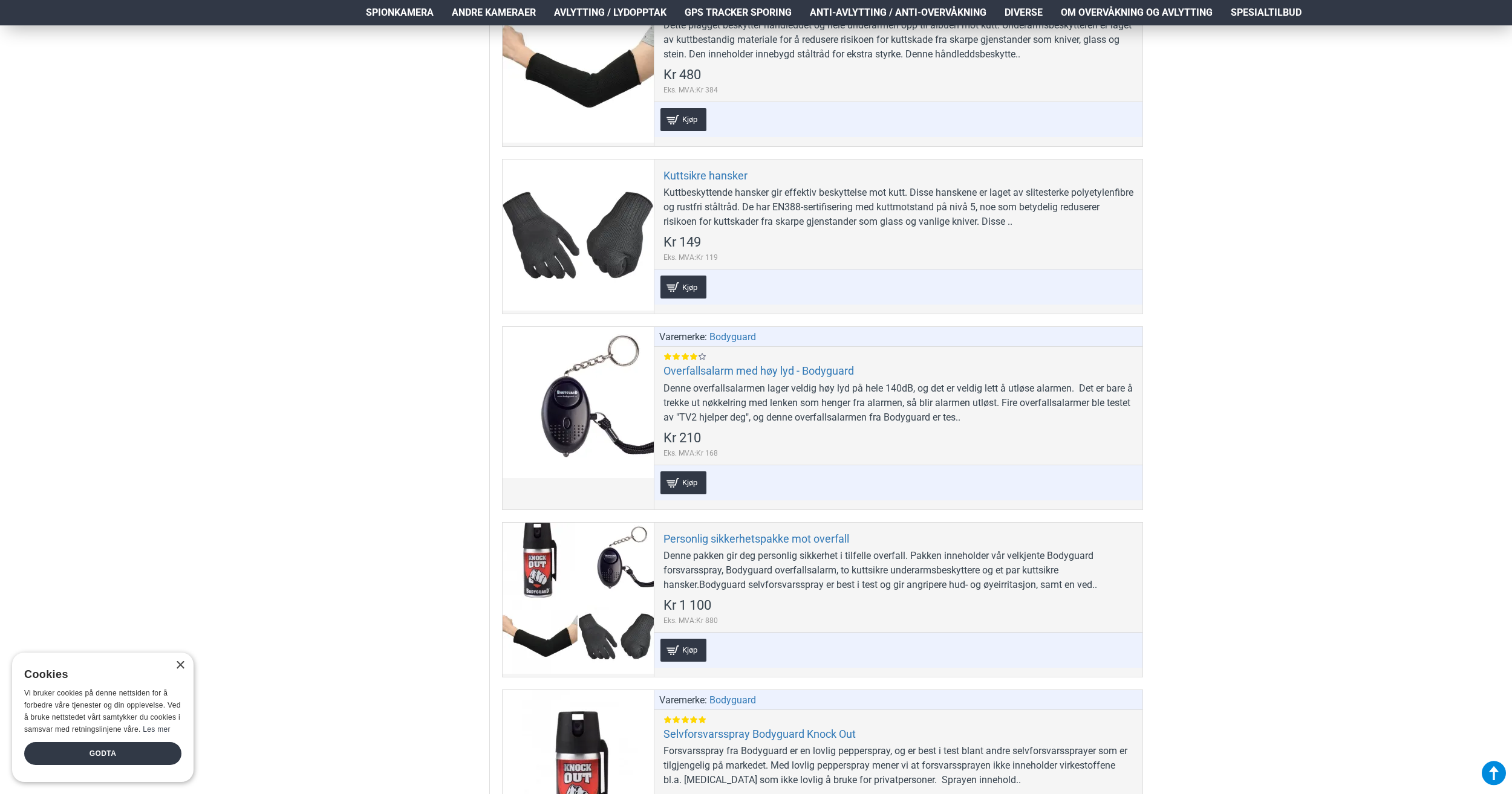
scroll to position [483, 0]
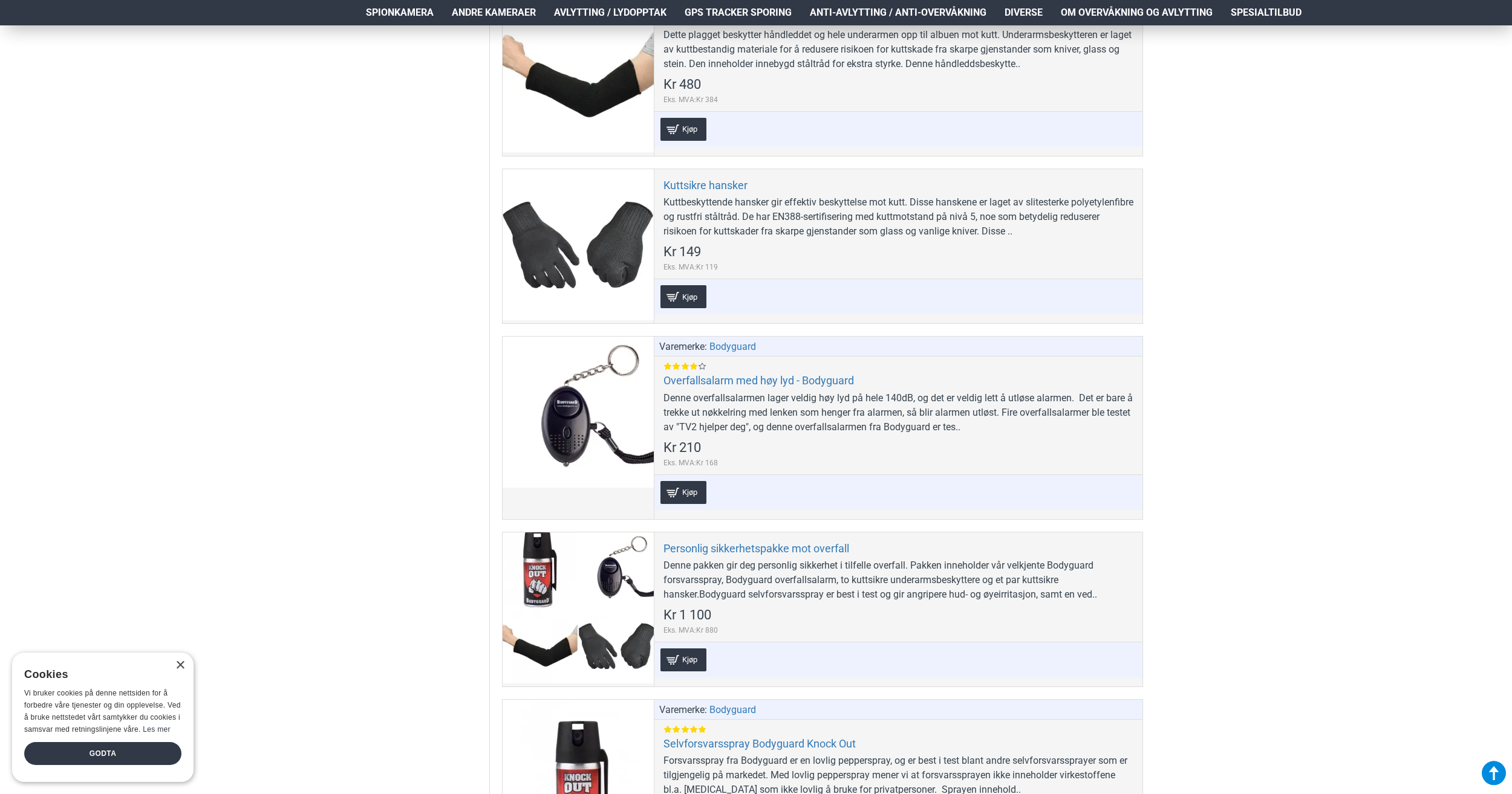
click at [386, 225] on aside "Filter Nullstill Pris Kr 98 Kr 1 100 Kr 98 Kr 1 100 Kr 98 — Kr 1 100 ******* Kr…" at bounding box center [423, 591] width 133 height 1761
click at [381, 229] on aside "Filter Nullstill Pris Kr 98 Kr 1 100 Kr 98 Kr 1 100 Kr 98 — Kr 1 100 ******* Kr…" at bounding box center [423, 591] width 133 height 1761
click at [383, 212] on aside "Filter Nullstill Pris Kr 98 Kr 1 100 Kr 98 Kr 1 100 Kr 98 — Kr 1 100 ******* Kr…" at bounding box center [423, 591] width 133 height 1761
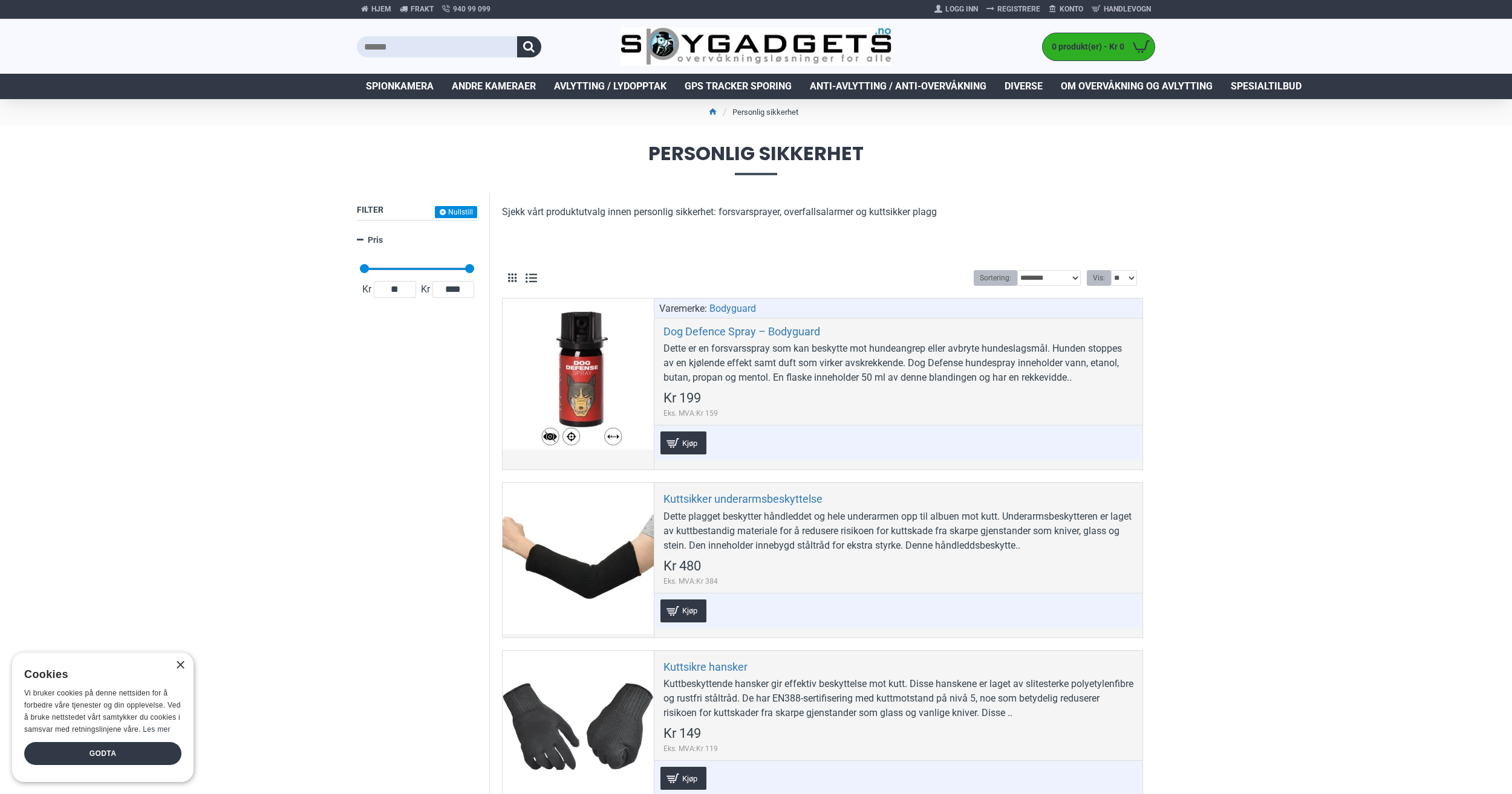
scroll to position [0, 0]
